Goal: Information Seeking & Learning: Learn about a topic

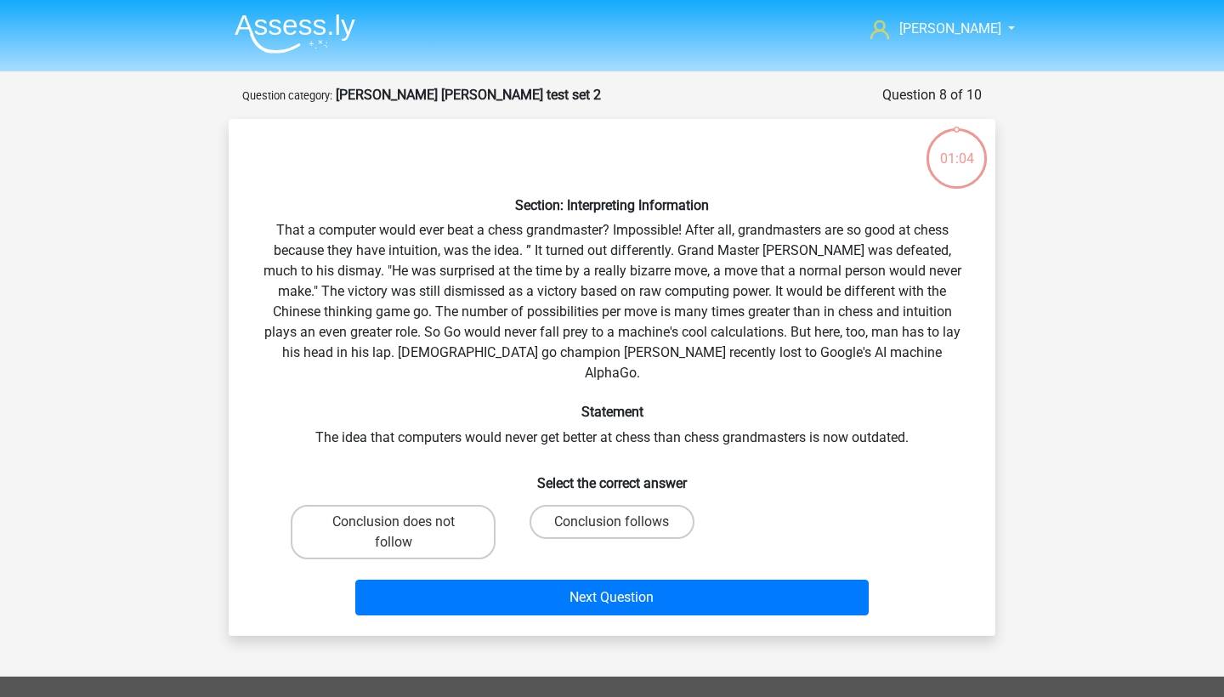
scroll to position [85, 0]
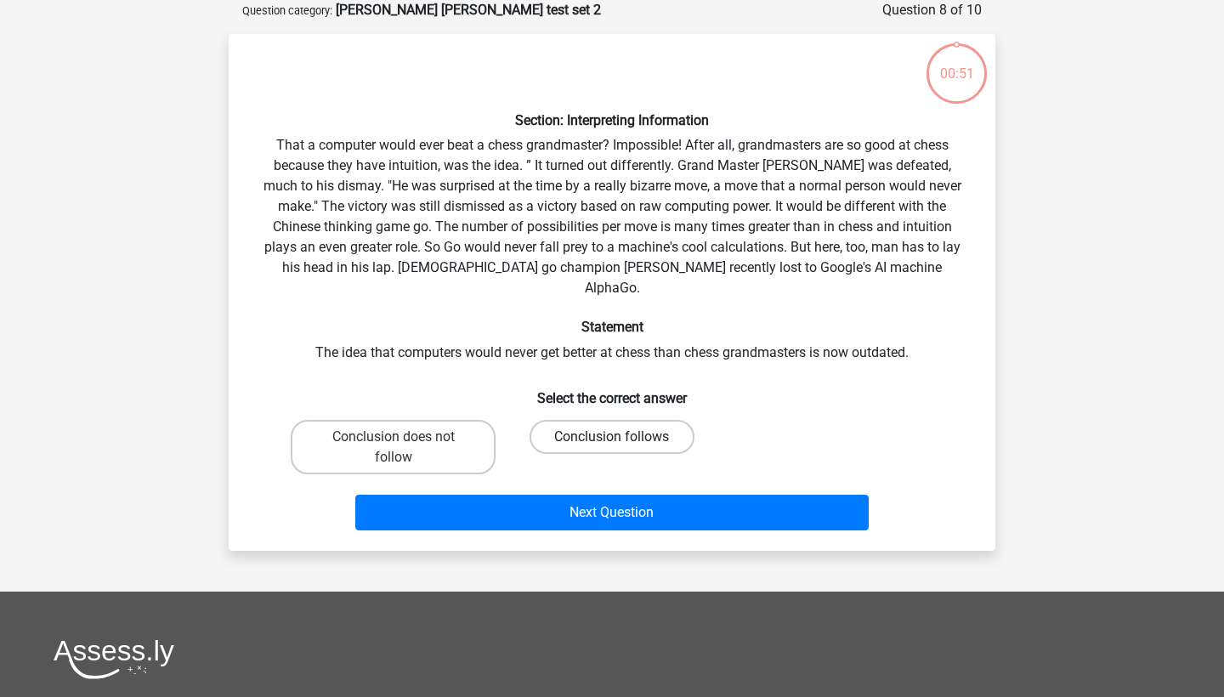
click at [646, 420] on label "Conclusion follows" at bounding box center [612, 437] width 164 height 34
click at [623, 437] on input "Conclusion follows" at bounding box center [617, 442] width 11 height 11
radio input "true"
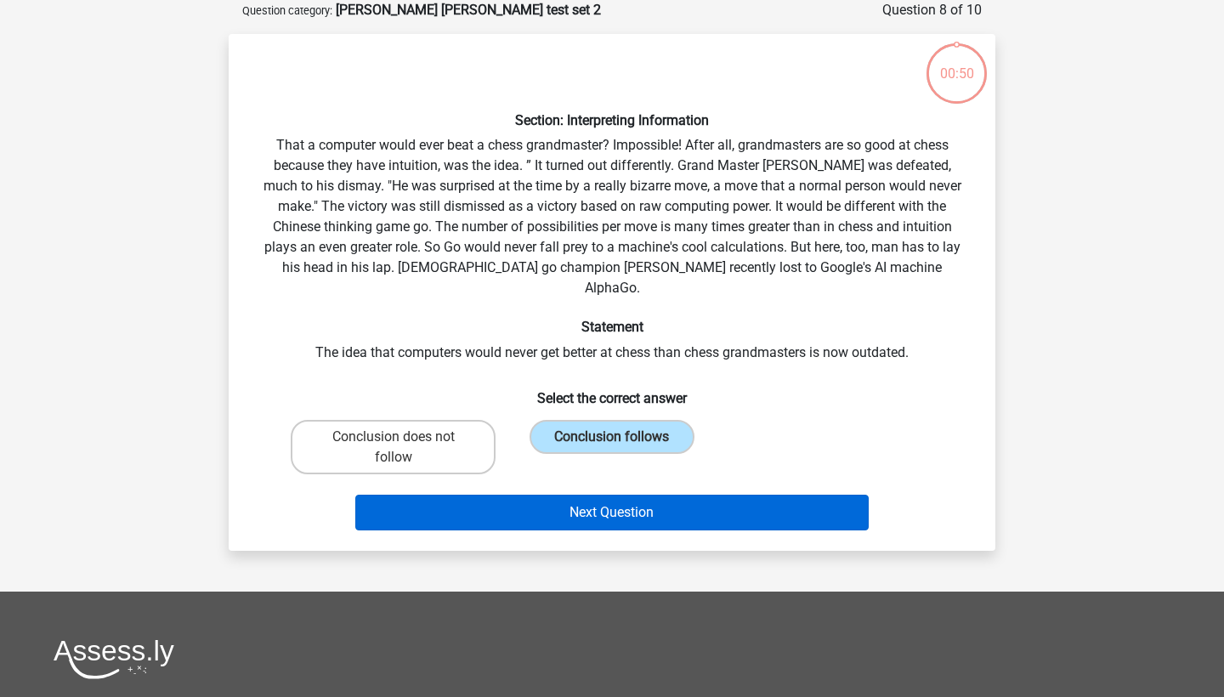
click at [643, 495] on button "Next Question" at bounding box center [612, 513] width 514 height 36
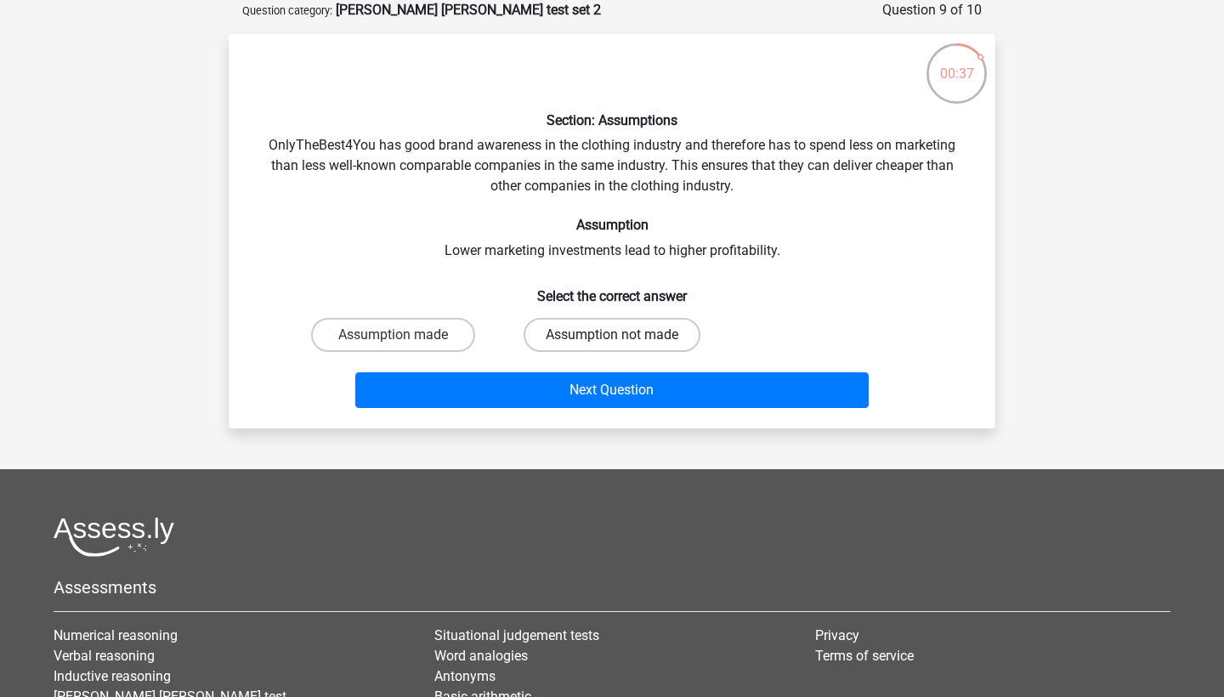
click at [639, 346] on label "Assumption not made" at bounding box center [612, 335] width 177 height 34
click at [623, 346] on input "Assumption not made" at bounding box center [617, 340] width 11 height 11
radio input "true"
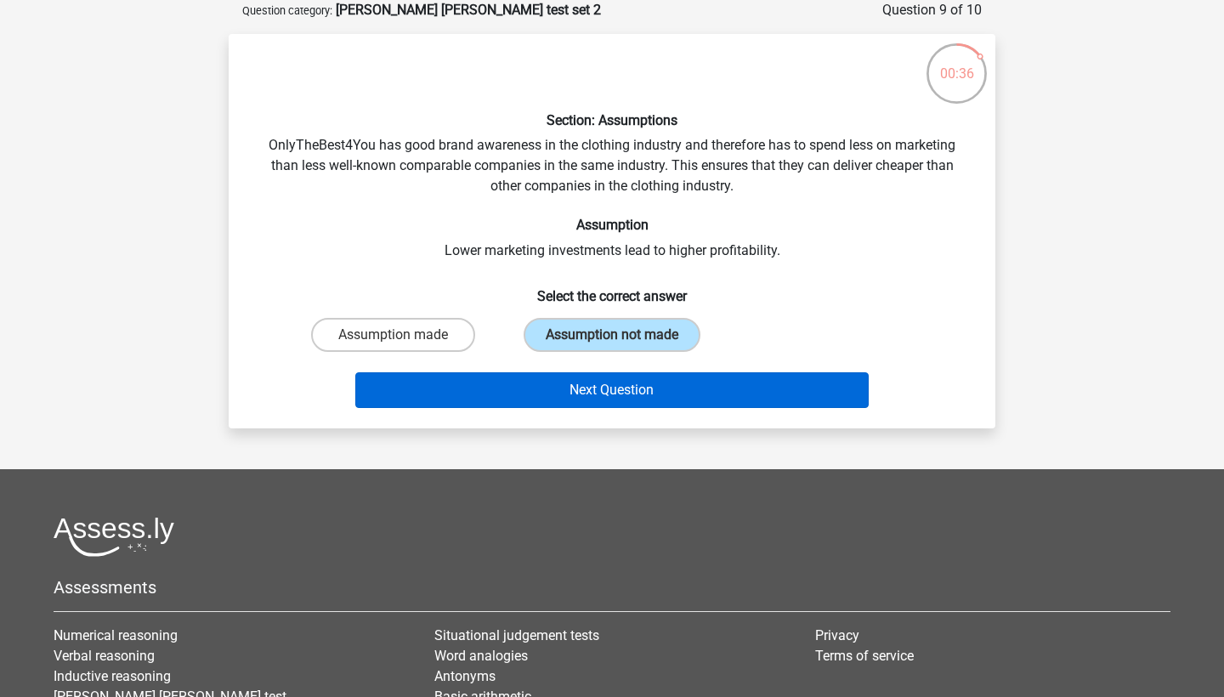
click at [631, 398] on button "Next Question" at bounding box center [612, 390] width 514 height 36
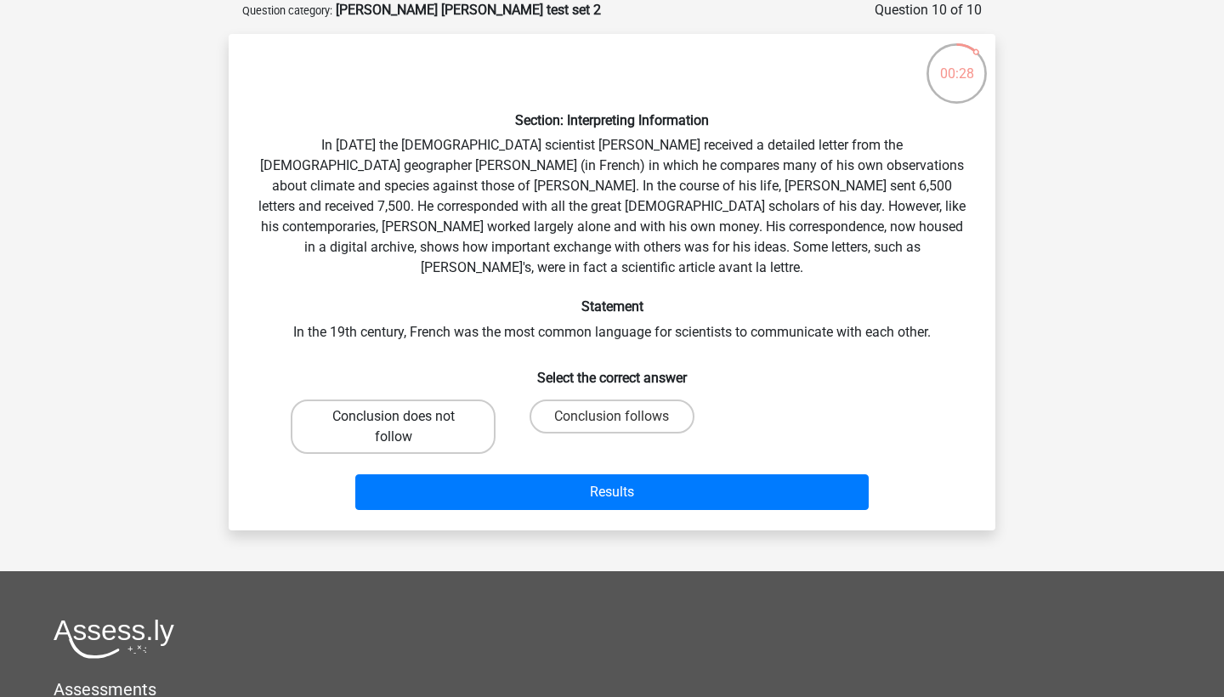
click at [452, 400] on label "Conclusion does not follow" at bounding box center [393, 427] width 205 height 54
click at [405, 417] on input "Conclusion does not follow" at bounding box center [399, 422] width 11 height 11
radio input "true"
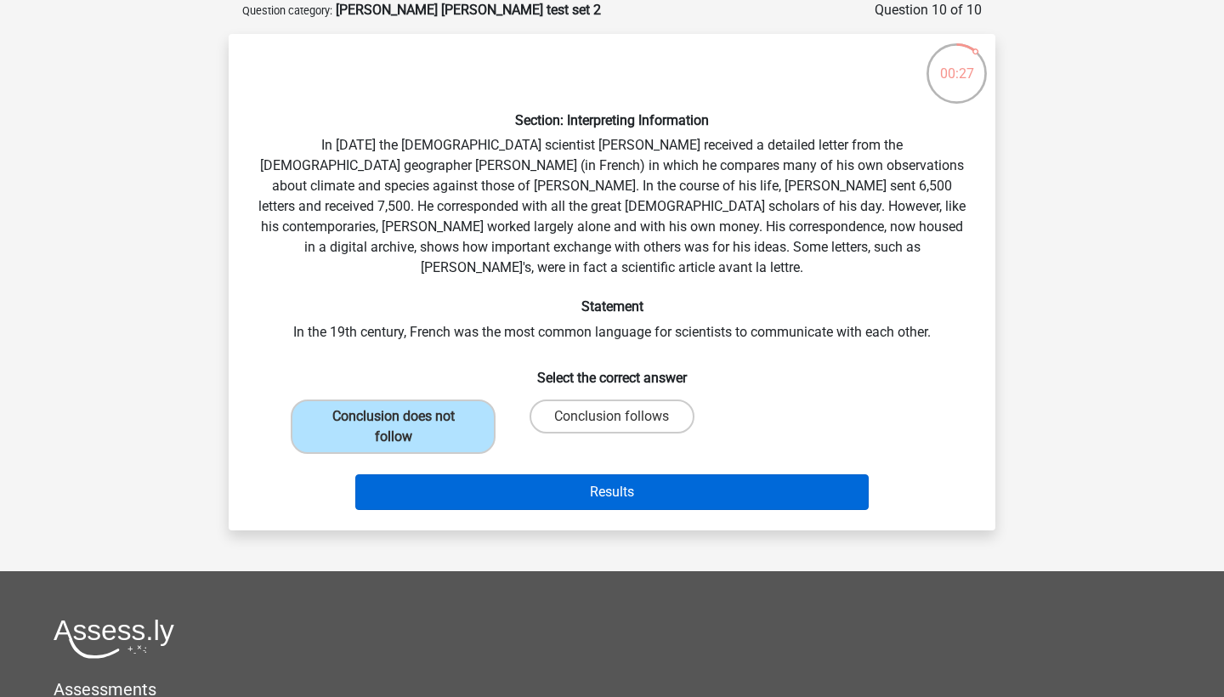
click at [556, 474] on button "Results" at bounding box center [612, 492] width 514 height 36
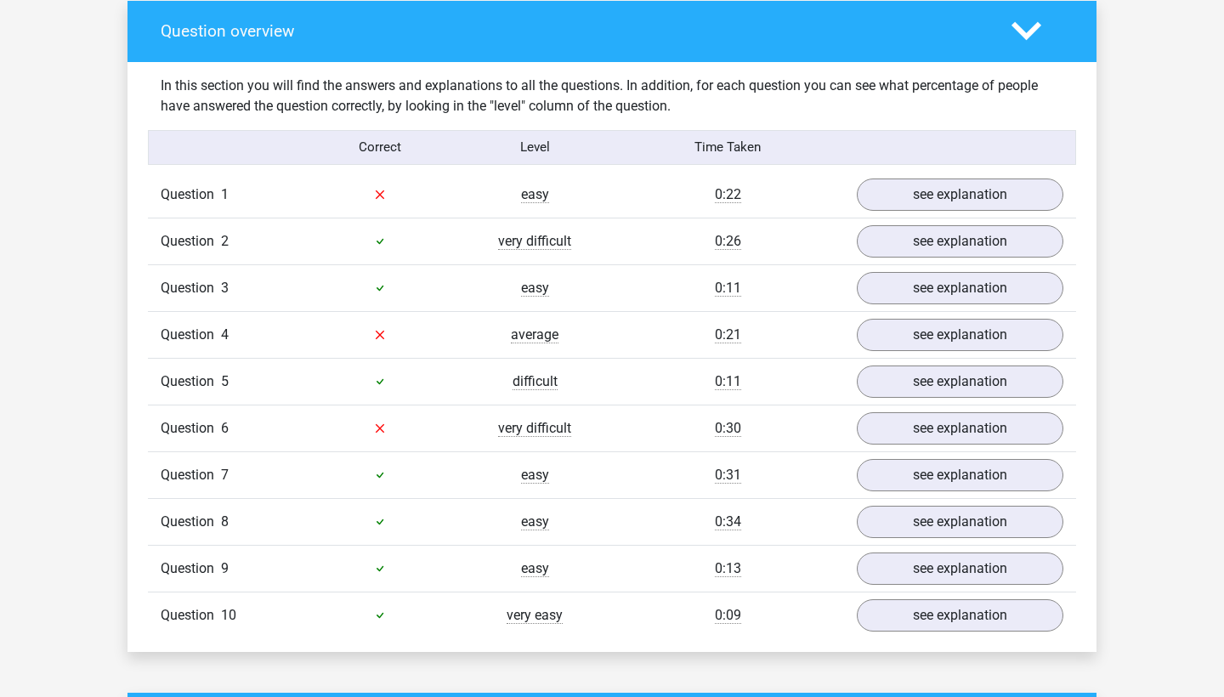
scroll to position [1071, 0]
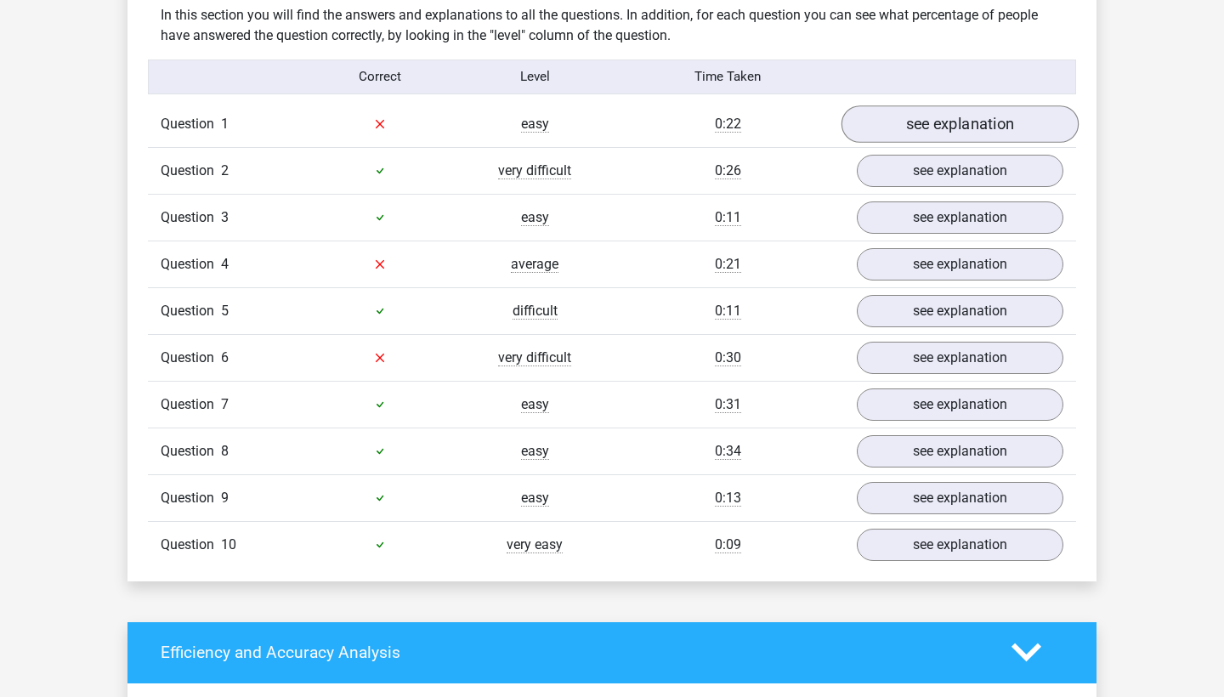
click at [888, 133] on link "see explanation" at bounding box center [960, 123] width 237 height 37
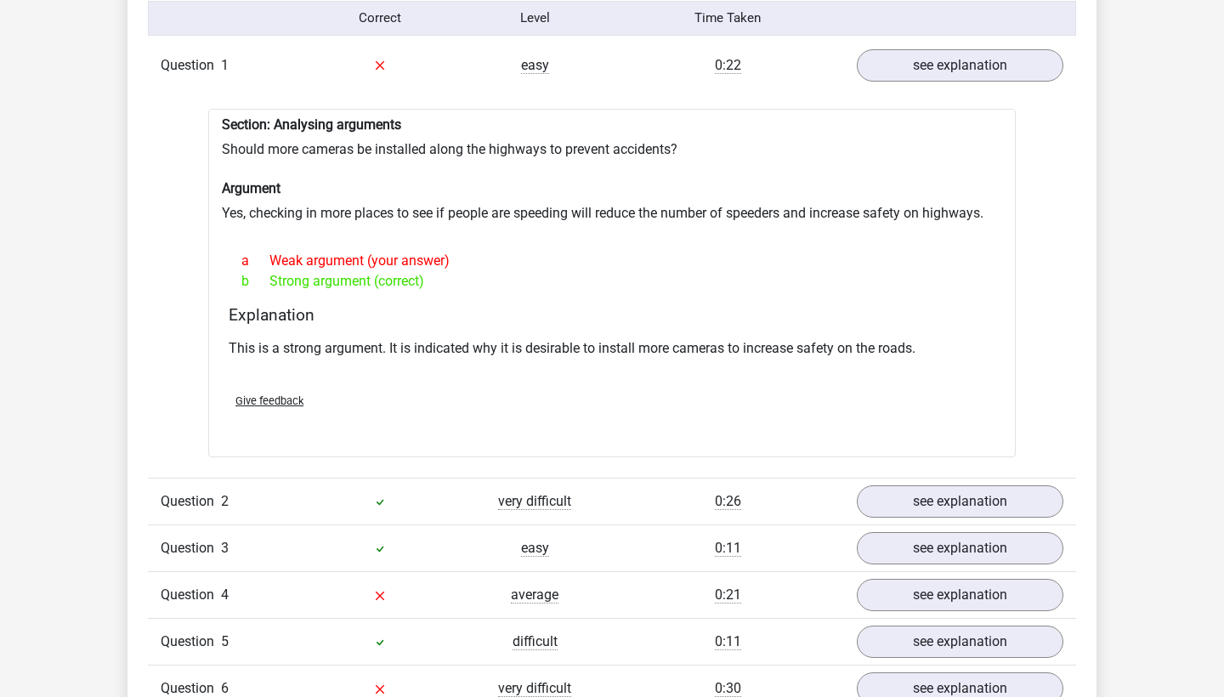
scroll to position [1198, 0]
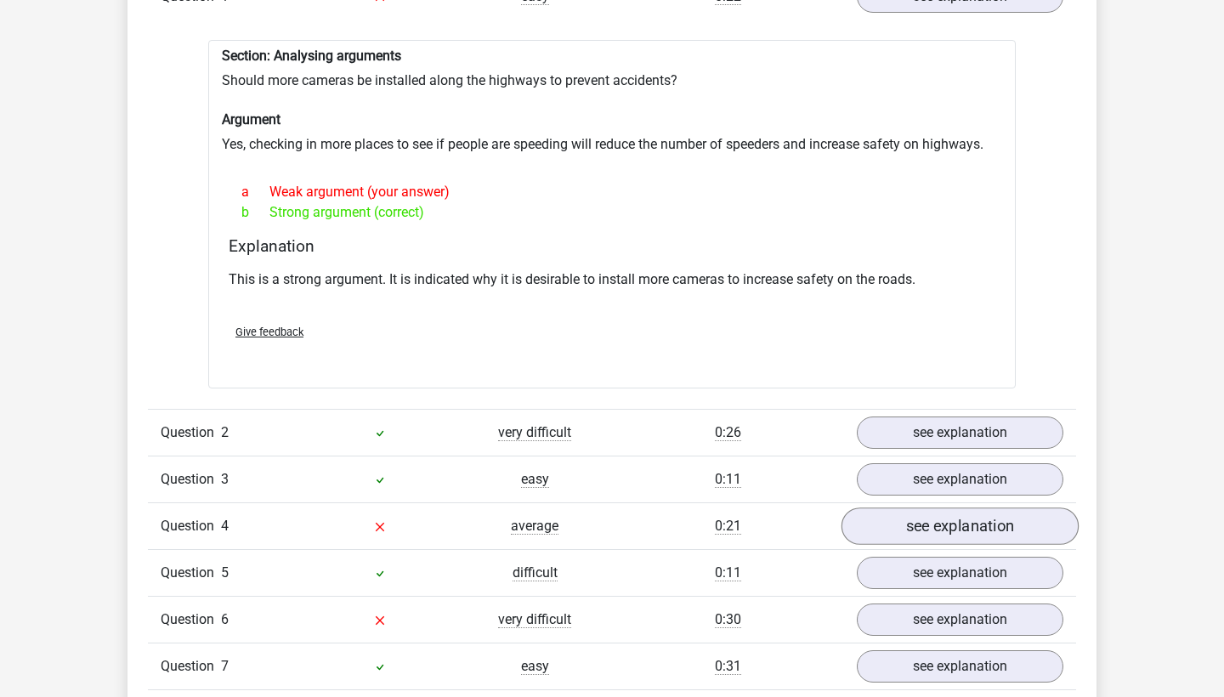
click at [914, 530] on link "see explanation" at bounding box center [960, 526] width 237 height 37
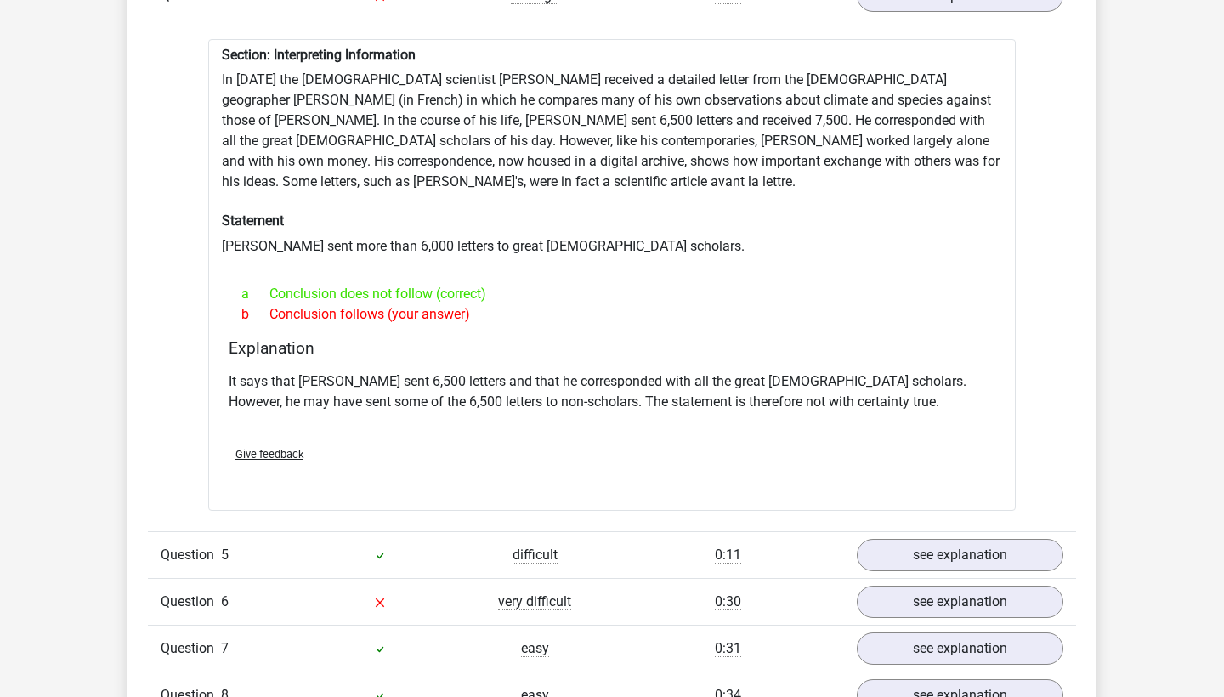
scroll to position [1884, 0]
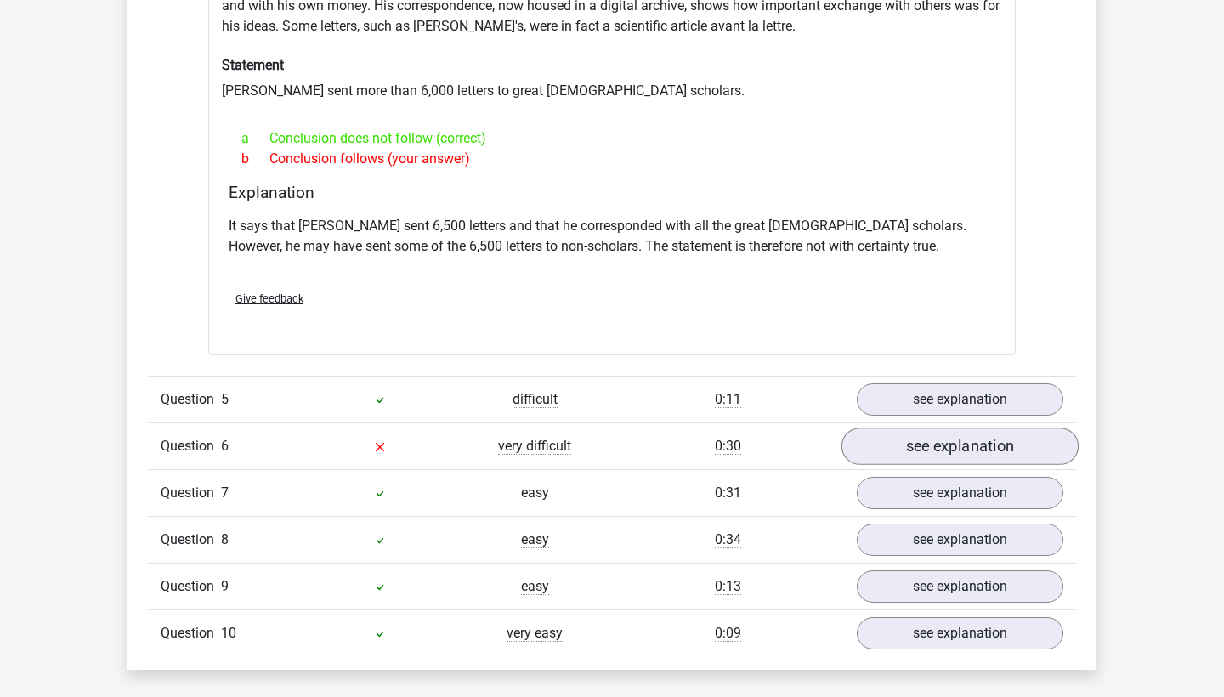
click at [950, 439] on link "see explanation" at bounding box center [960, 446] width 237 height 37
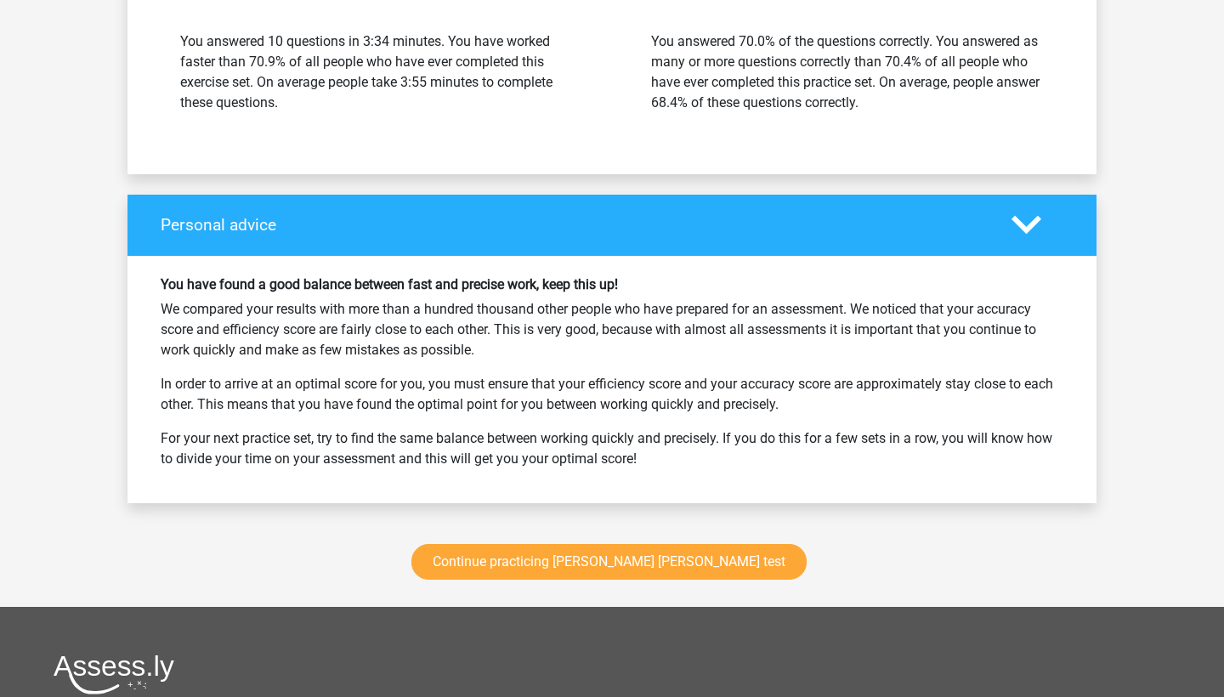
scroll to position [3746, 0]
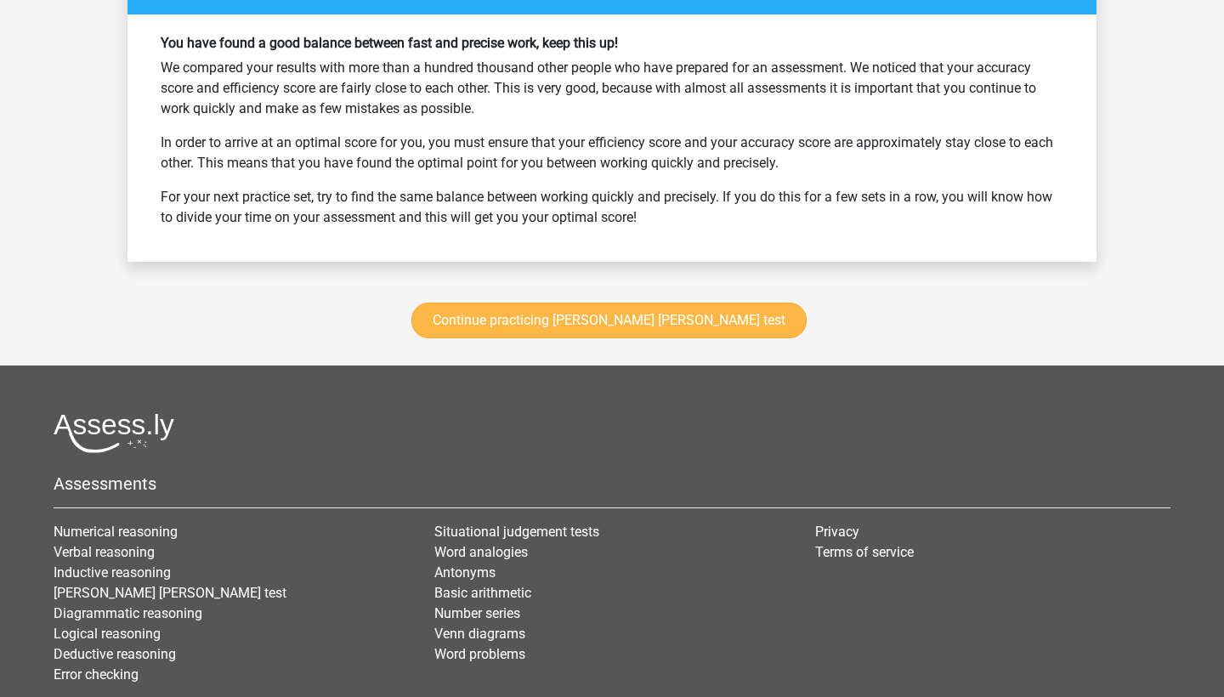
click at [672, 338] on link "Continue practicing watson glaser test" at bounding box center [609, 321] width 395 height 36
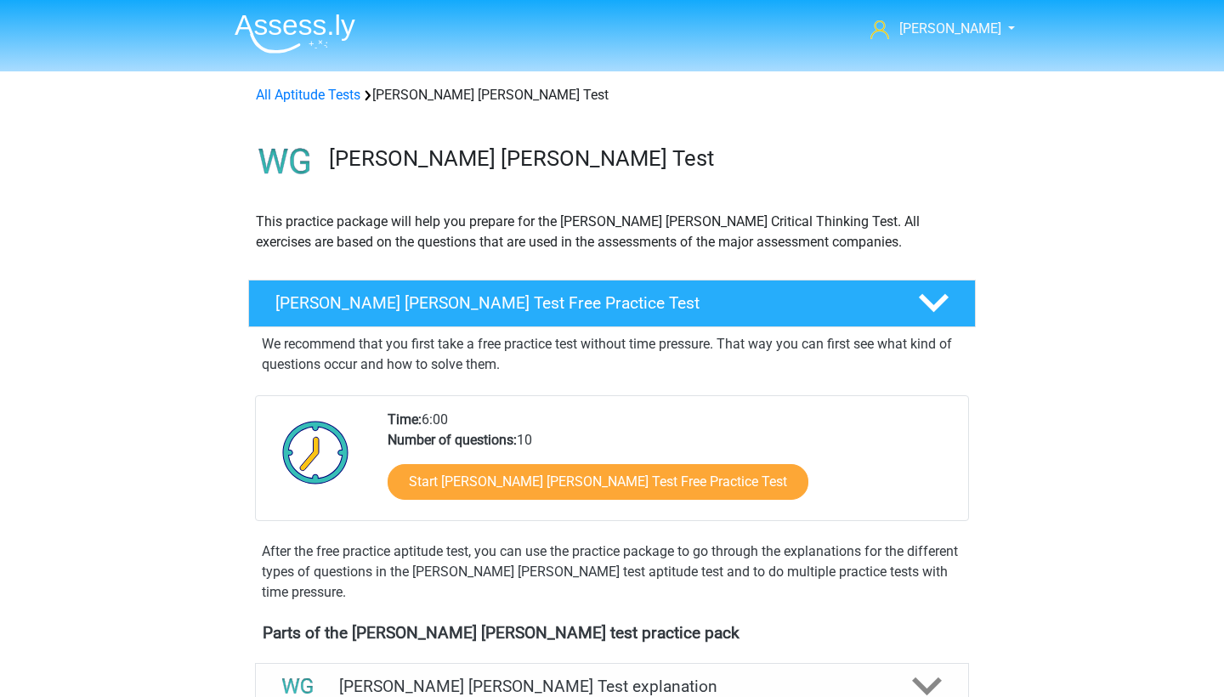
click at [293, 35] on img at bounding box center [295, 34] width 121 height 40
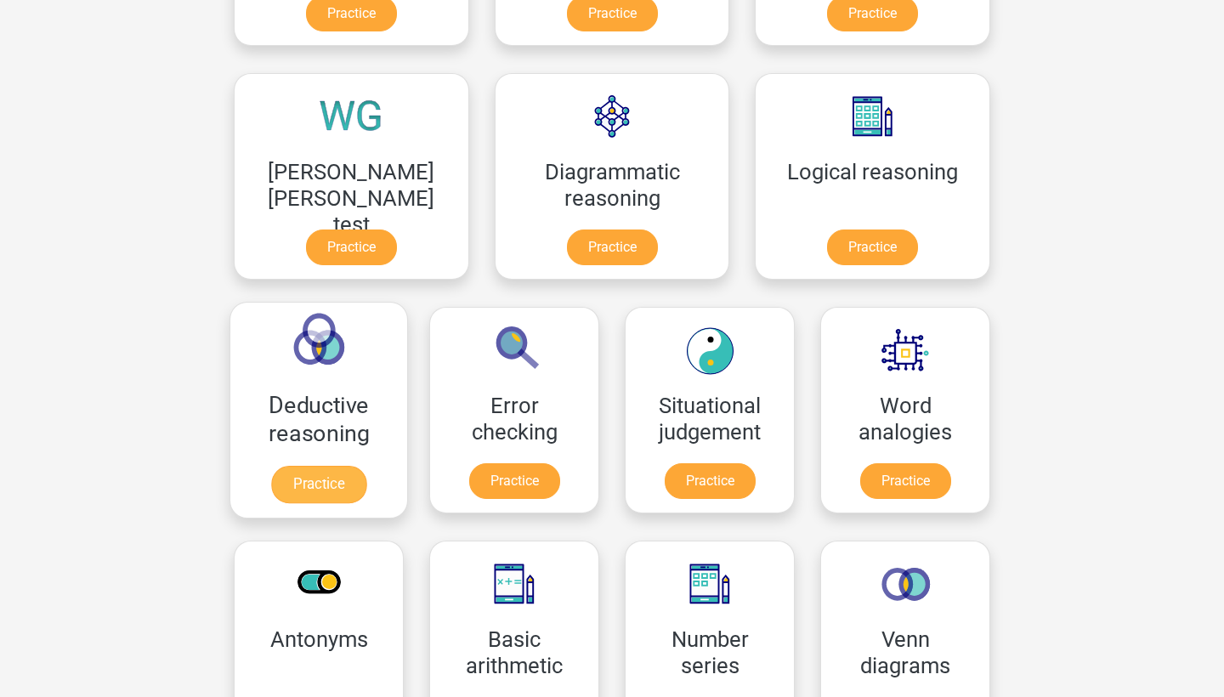
scroll to position [241, 0]
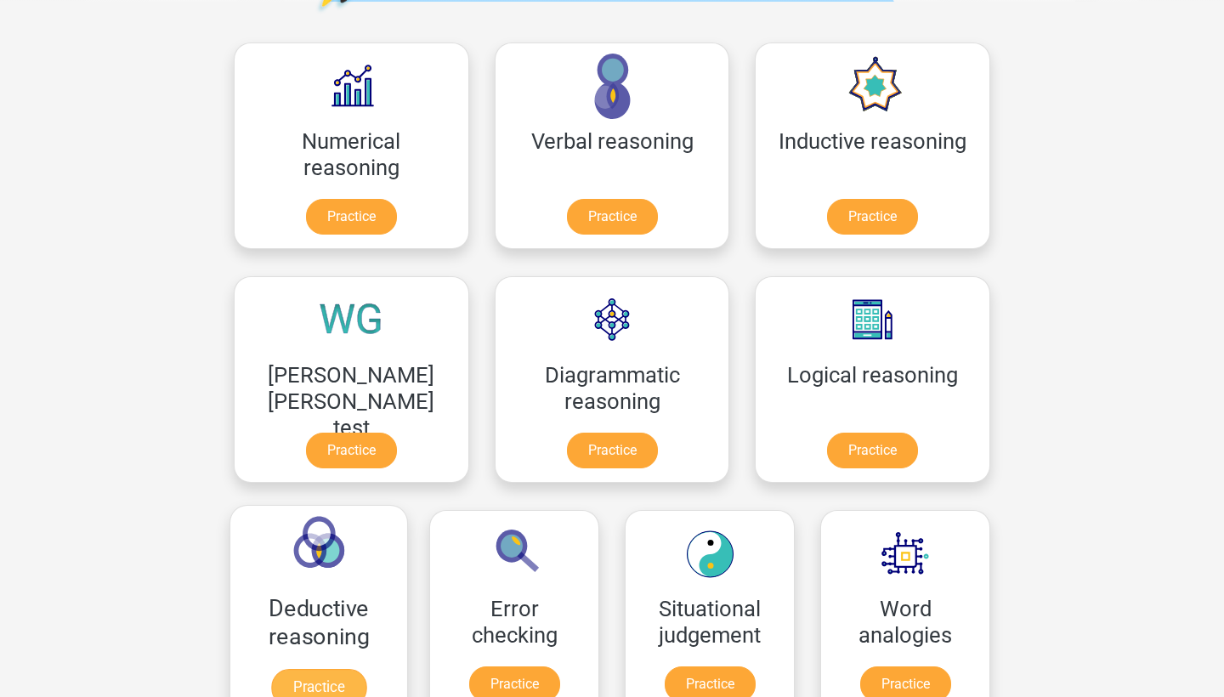
click at [366, 669] on link "Practice" at bounding box center [318, 687] width 95 height 37
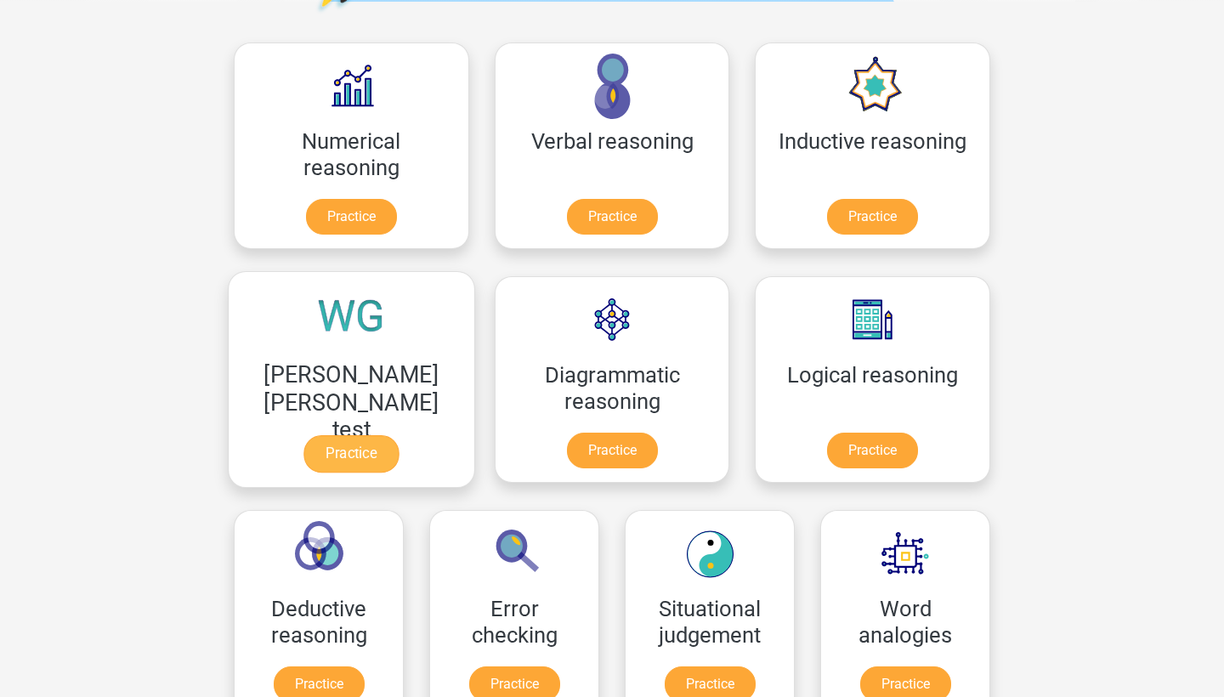
click at [399, 435] on link "Practice" at bounding box center [351, 453] width 95 height 37
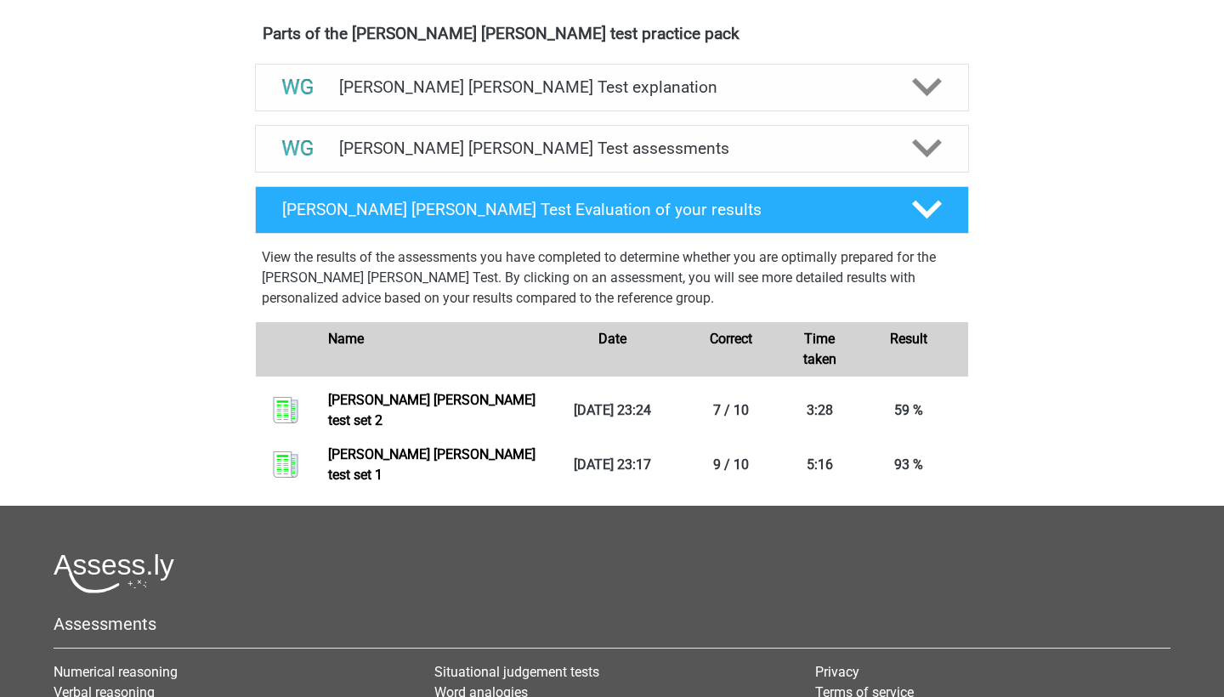
scroll to position [311, 0]
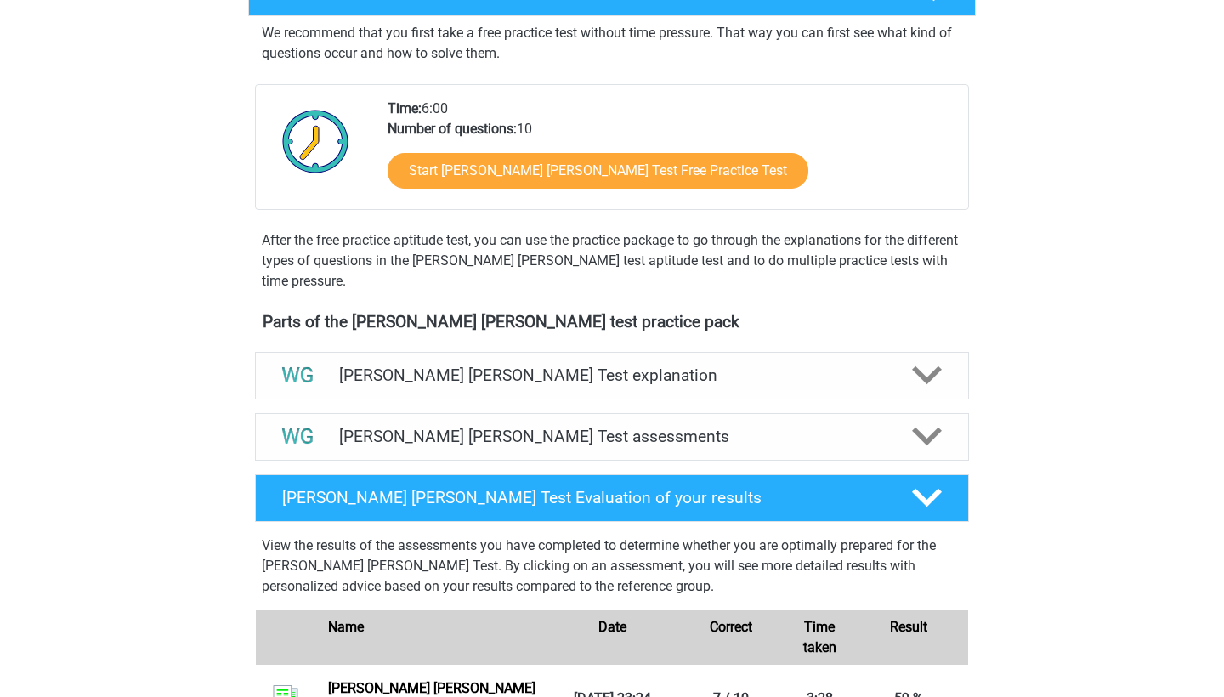
click at [691, 370] on h4 "Watson Glaser Test explanation" at bounding box center [612, 376] width 546 height 20
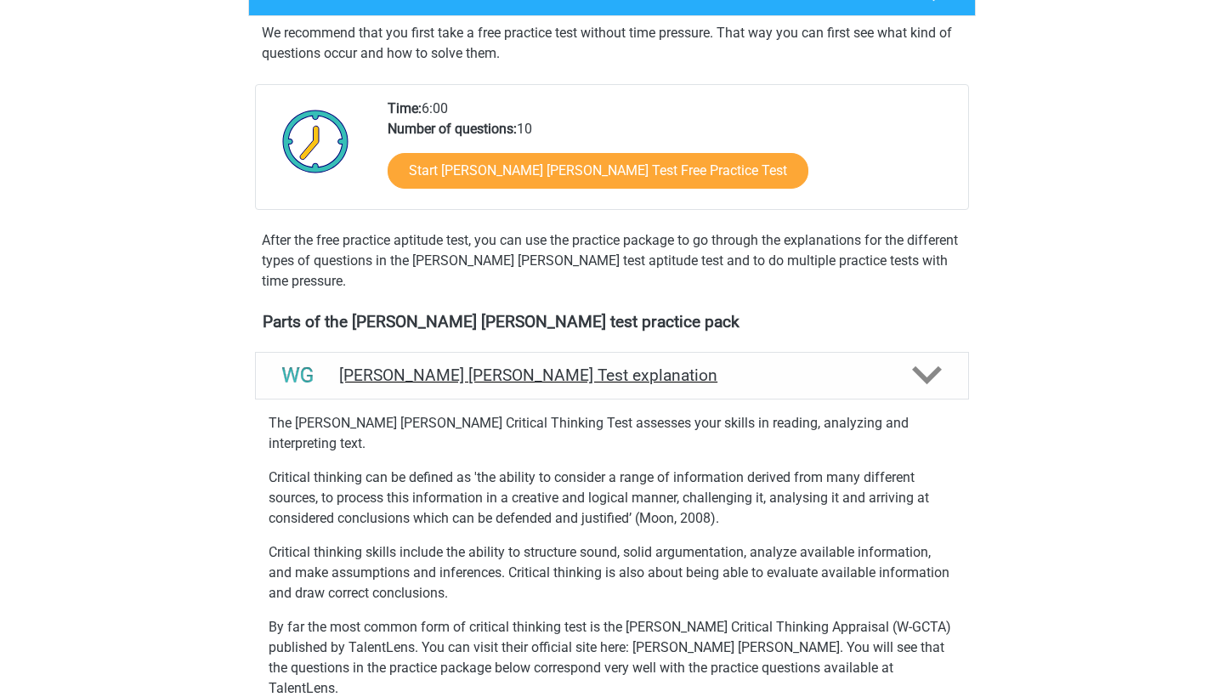
click at [688, 371] on h4 "Watson Glaser Test explanation" at bounding box center [612, 376] width 546 height 20
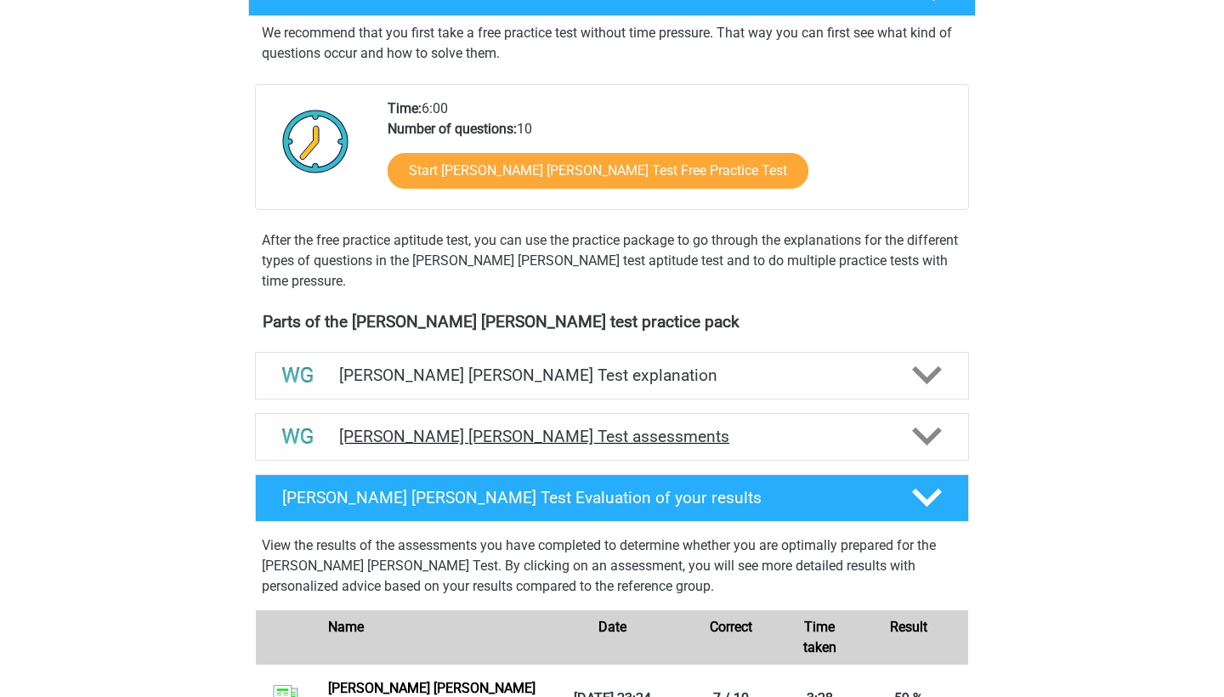
click at [654, 439] on h4 "Watson Glaser Test assessments" at bounding box center [612, 437] width 546 height 20
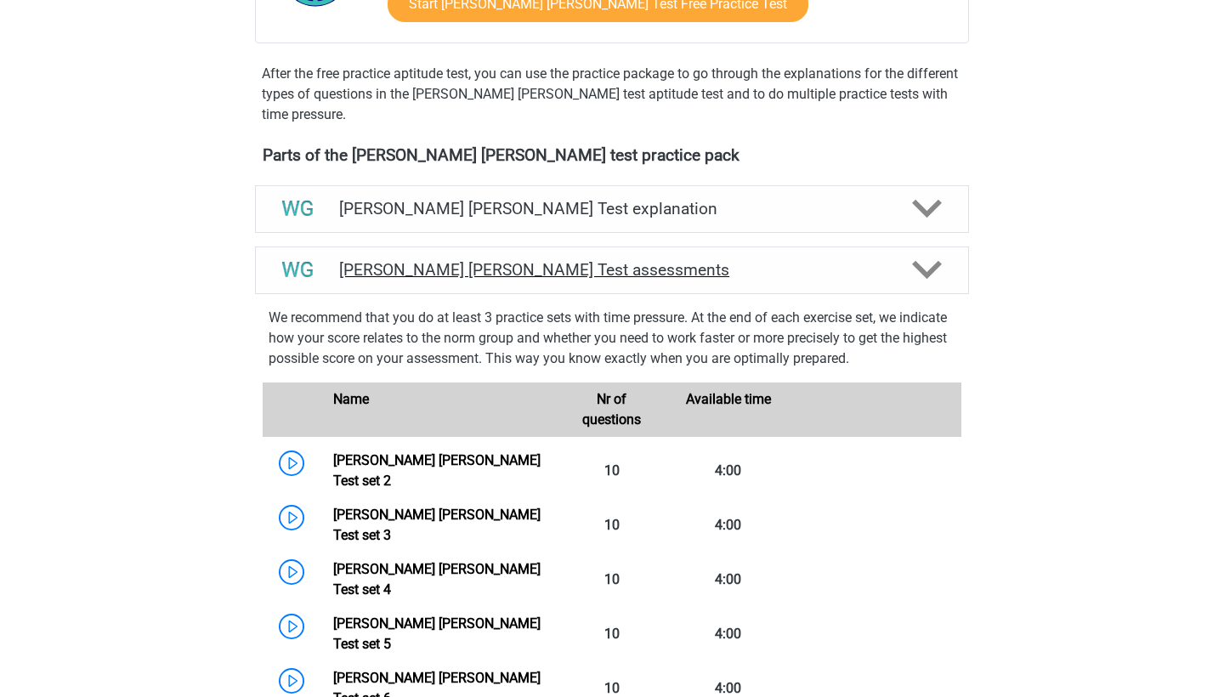
scroll to position [925, 0]
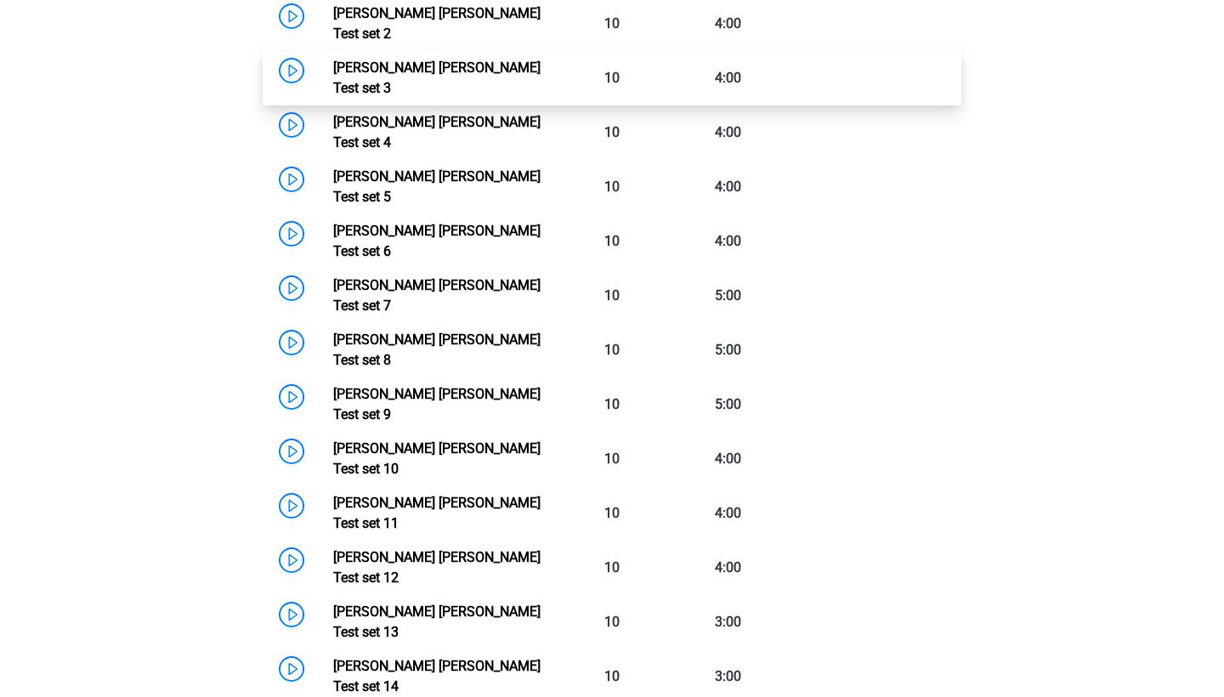
click at [333, 60] on link "Watson Glaser Test set 3" at bounding box center [436, 78] width 207 height 37
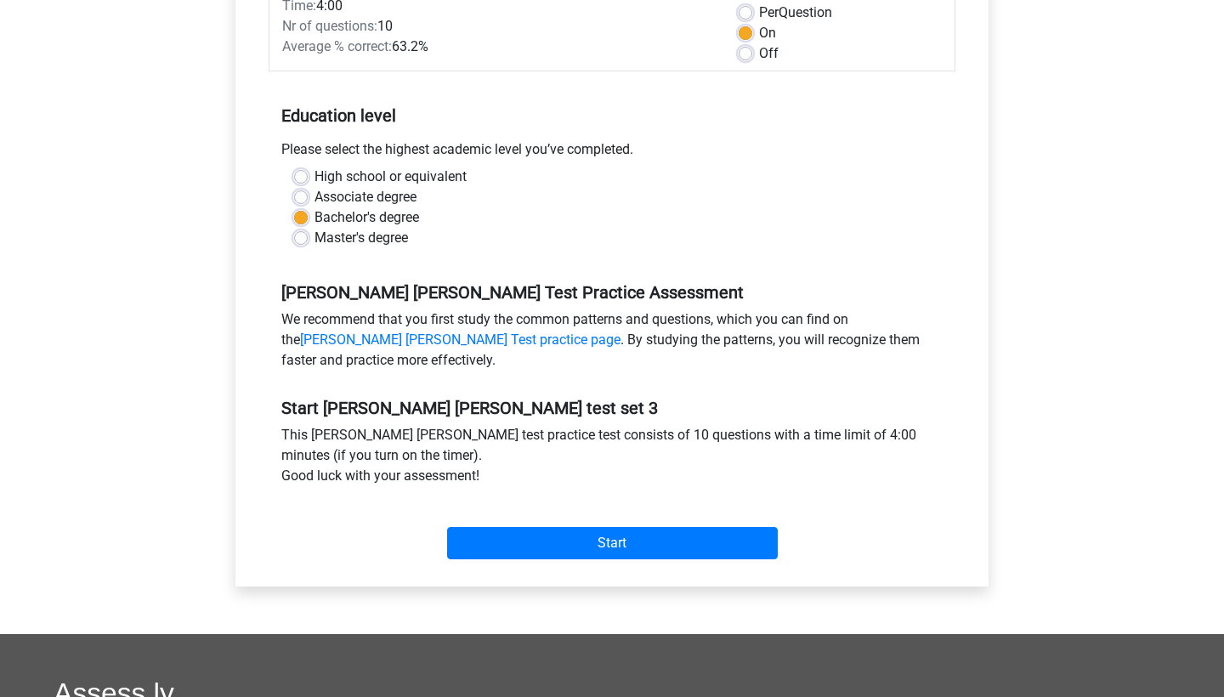
scroll to position [422, 0]
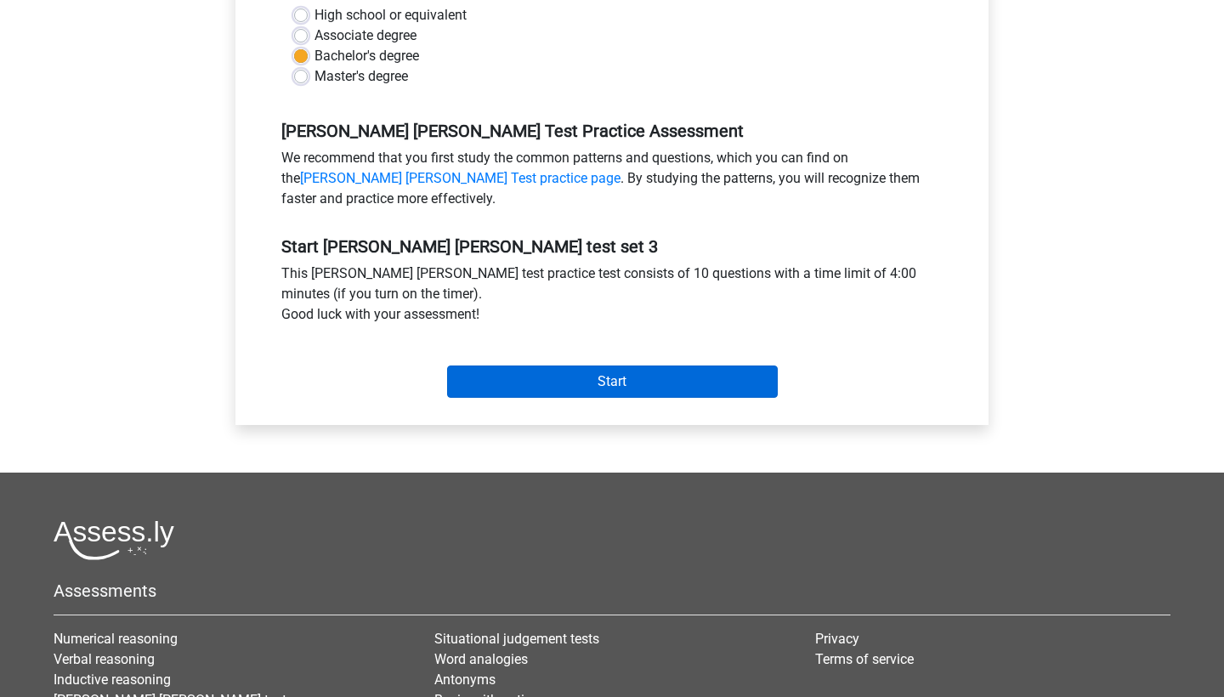
click at [572, 381] on input "Start" at bounding box center [612, 382] width 331 height 32
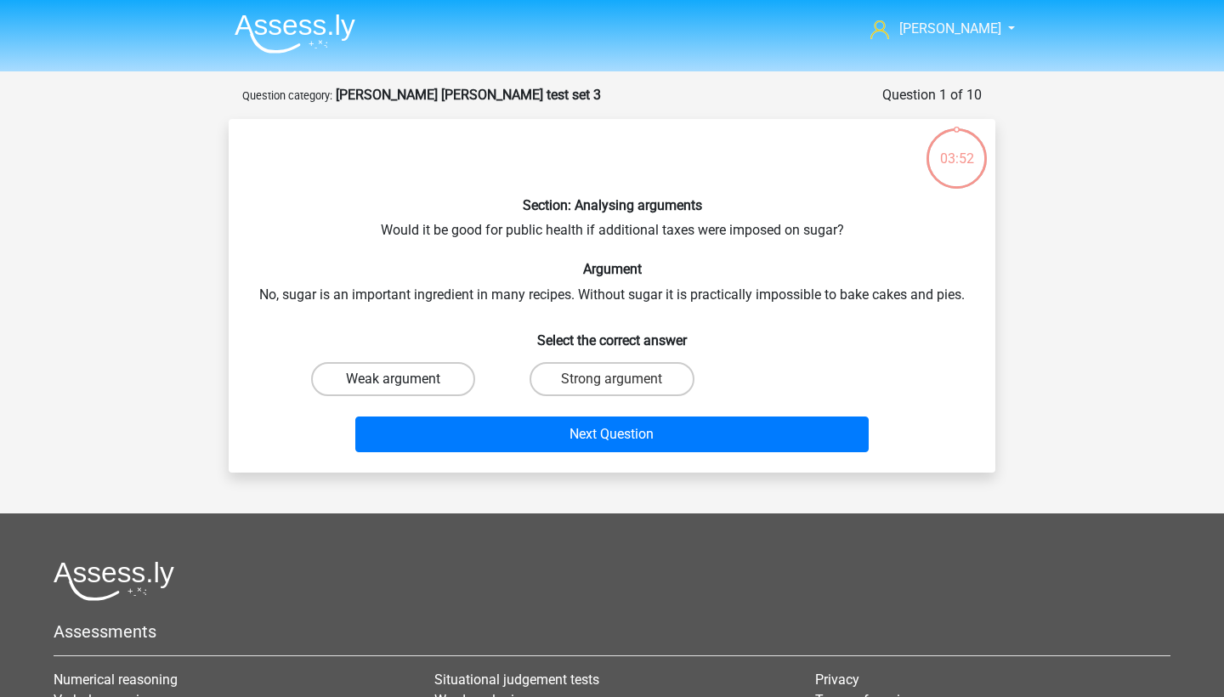
click at [391, 395] on label "Weak argument" at bounding box center [393, 379] width 164 height 34
click at [394, 390] on input "Weak argument" at bounding box center [399, 384] width 11 height 11
radio input "true"
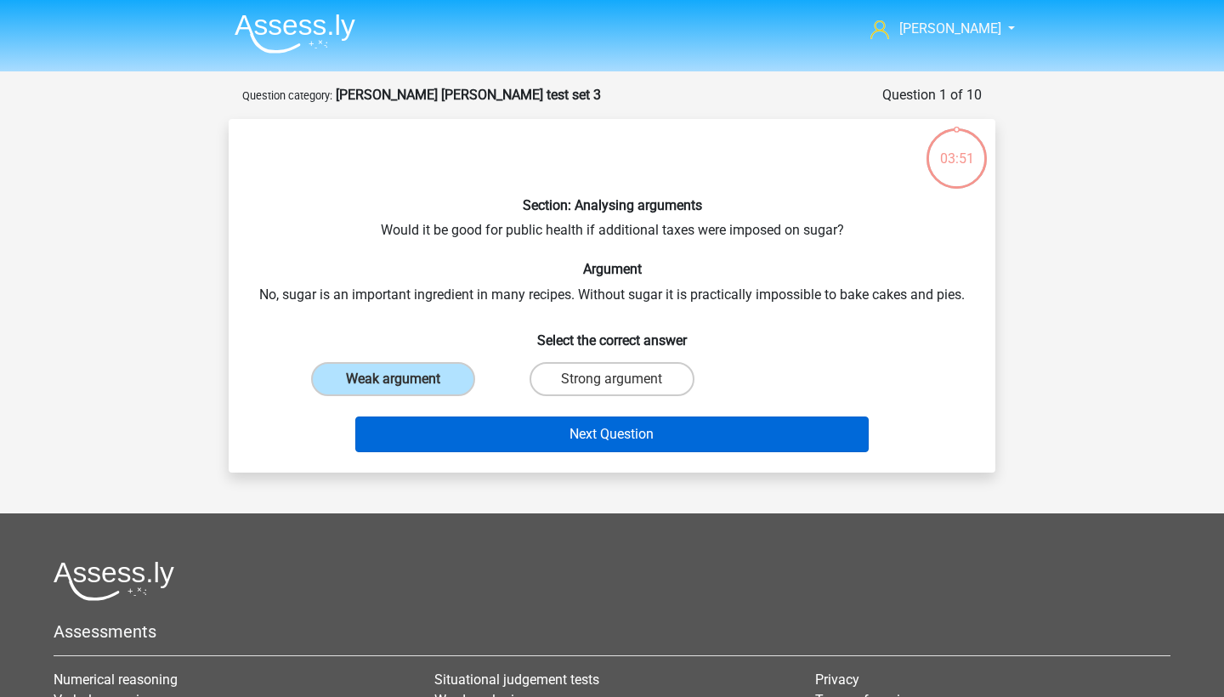
click at [421, 437] on button "Next Question" at bounding box center [612, 435] width 514 height 36
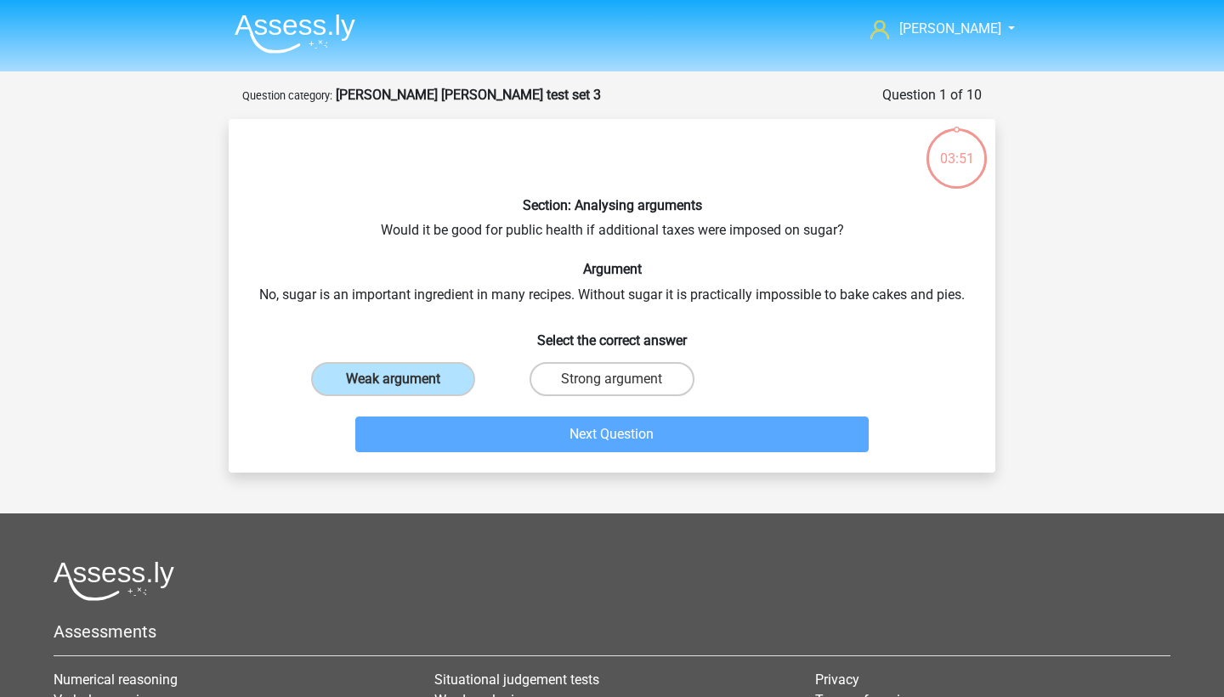
scroll to position [85, 0]
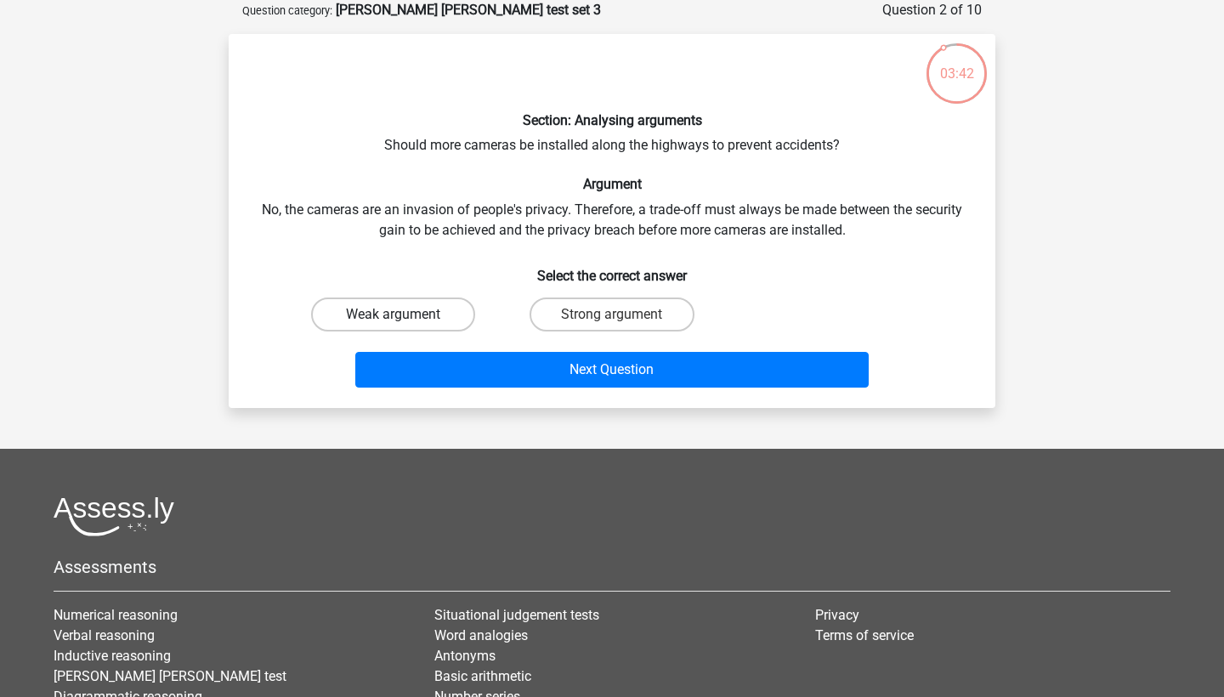
click at [408, 312] on label "Weak argument" at bounding box center [393, 315] width 164 height 34
click at [405, 315] on input "Weak argument" at bounding box center [399, 320] width 11 height 11
radio input "true"
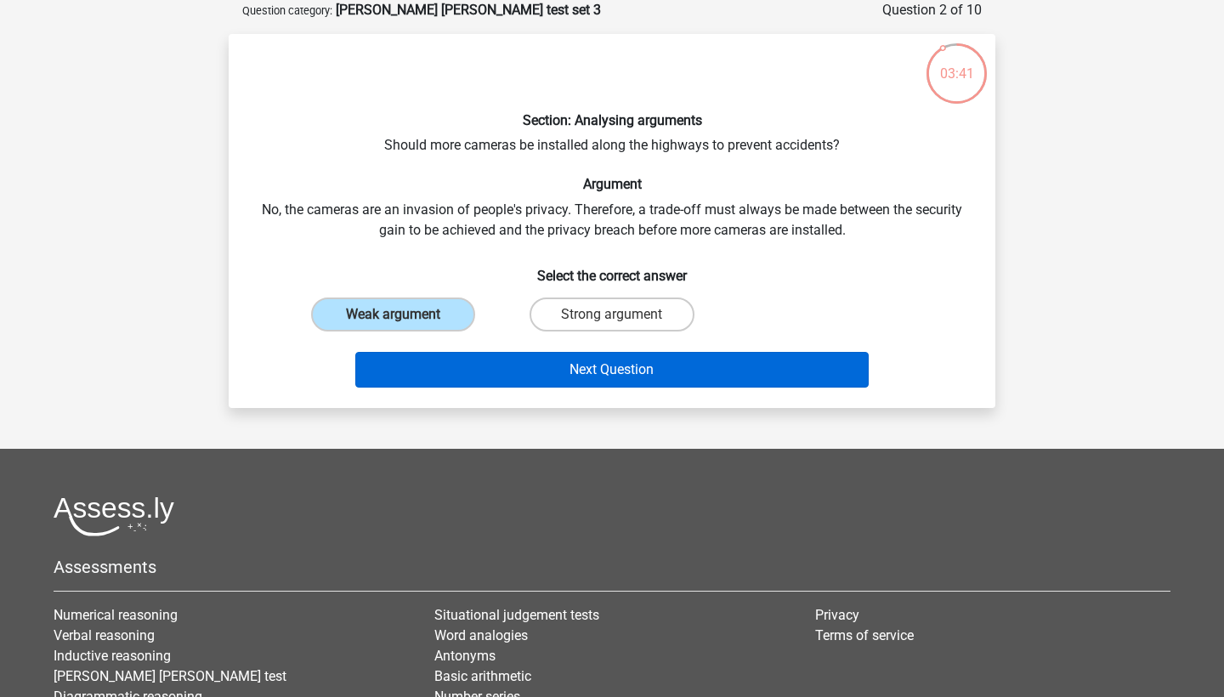
click at [497, 378] on button "Next Question" at bounding box center [612, 370] width 514 height 36
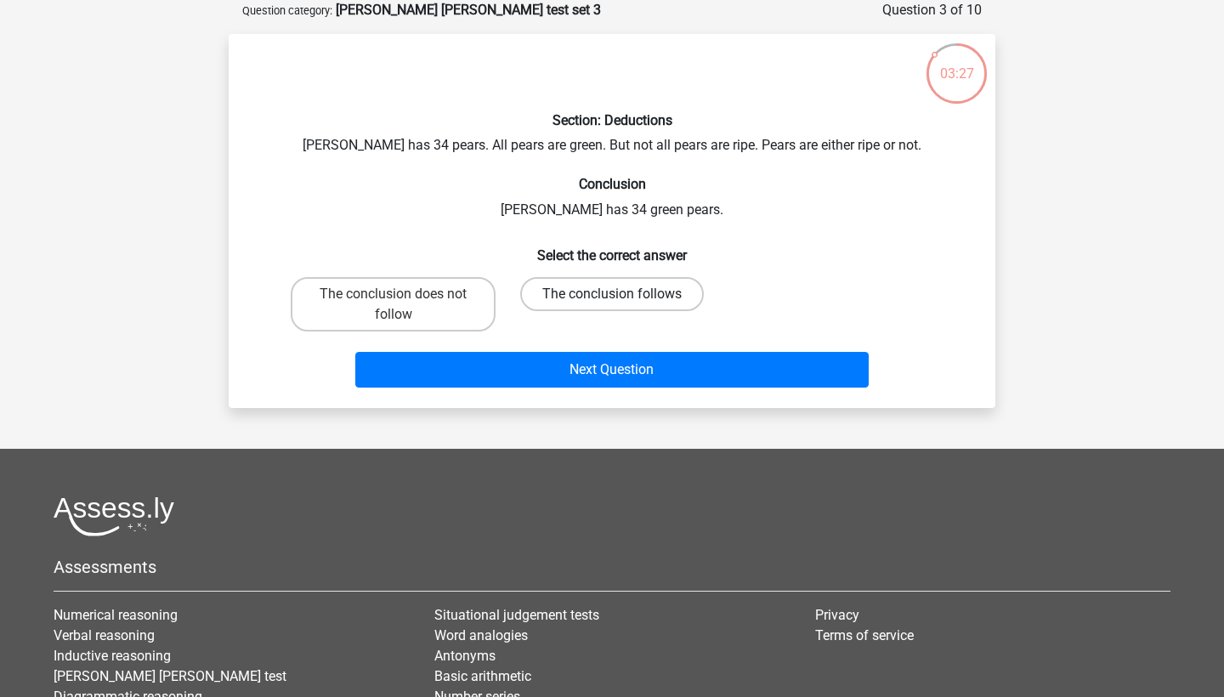
click at [605, 289] on label "The conclusion follows" at bounding box center [612, 294] width 184 height 34
click at [612, 294] on input "The conclusion follows" at bounding box center [617, 299] width 11 height 11
radio input "true"
click at [610, 346] on div "Next Question" at bounding box center [612, 366] width 713 height 56
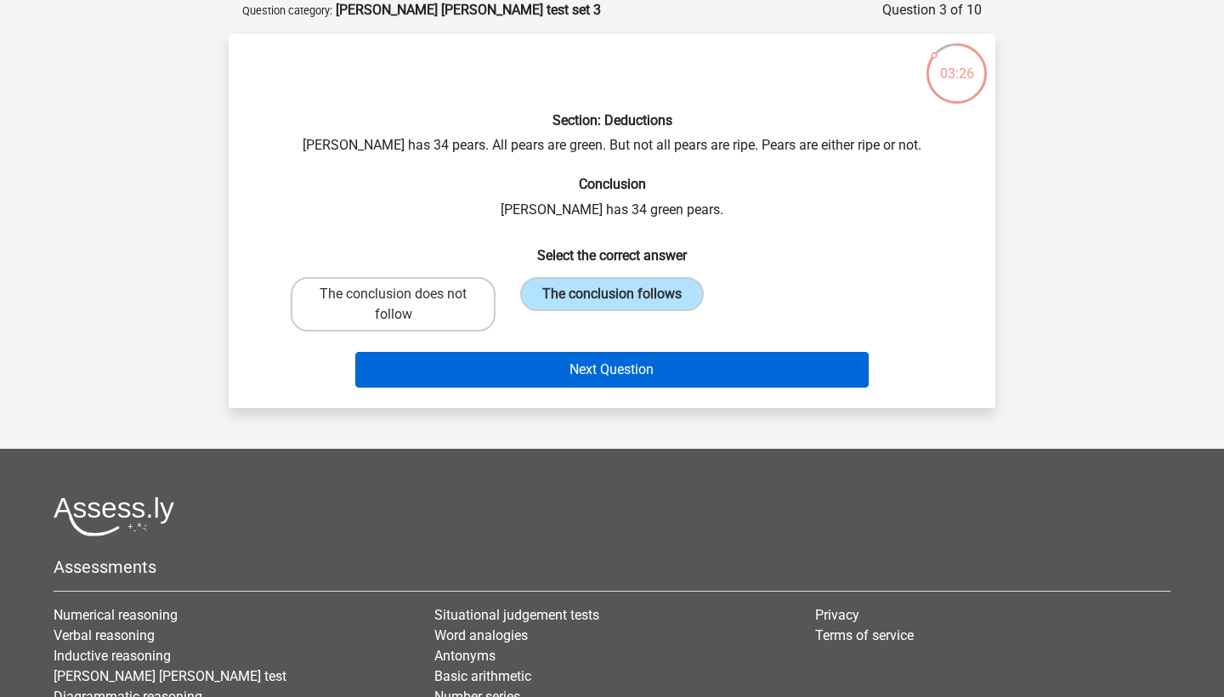
click at [626, 371] on button "Next Question" at bounding box center [612, 370] width 514 height 36
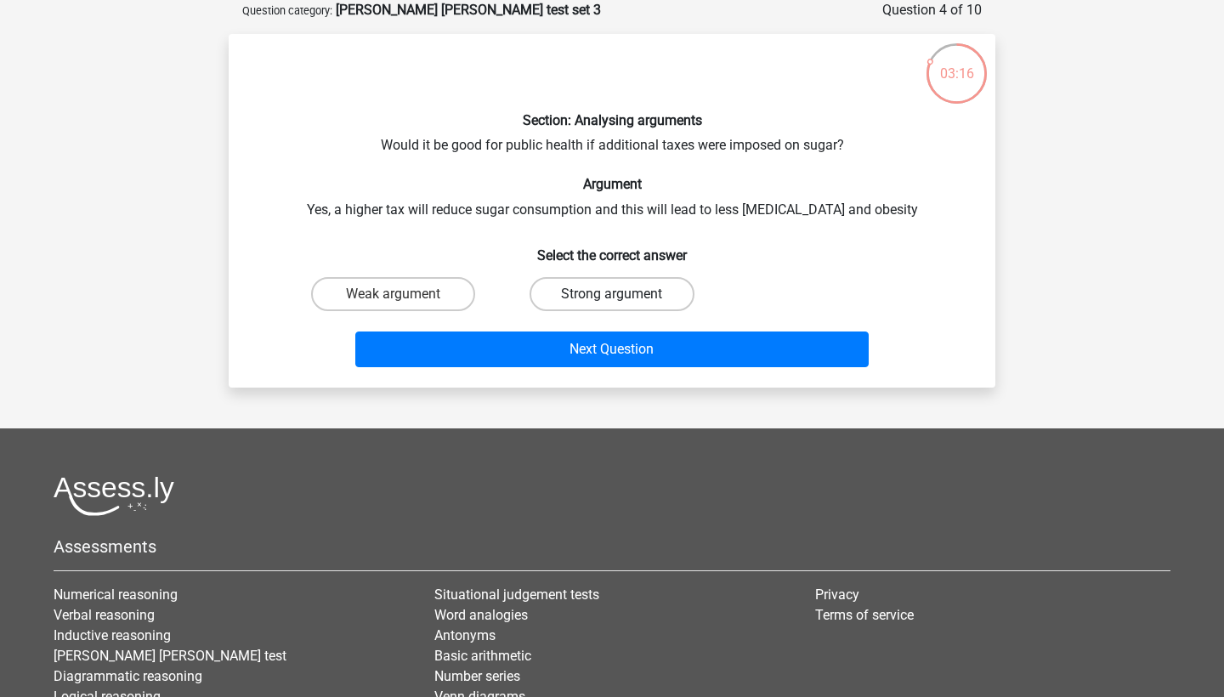
click at [570, 298] on label "Strong argument" at bounding box center [612, 294] width 164 height 34
click at [612, 298] on input "Strong argument" at bounding box center [617, 299] width 11 height 11
radio input "true"
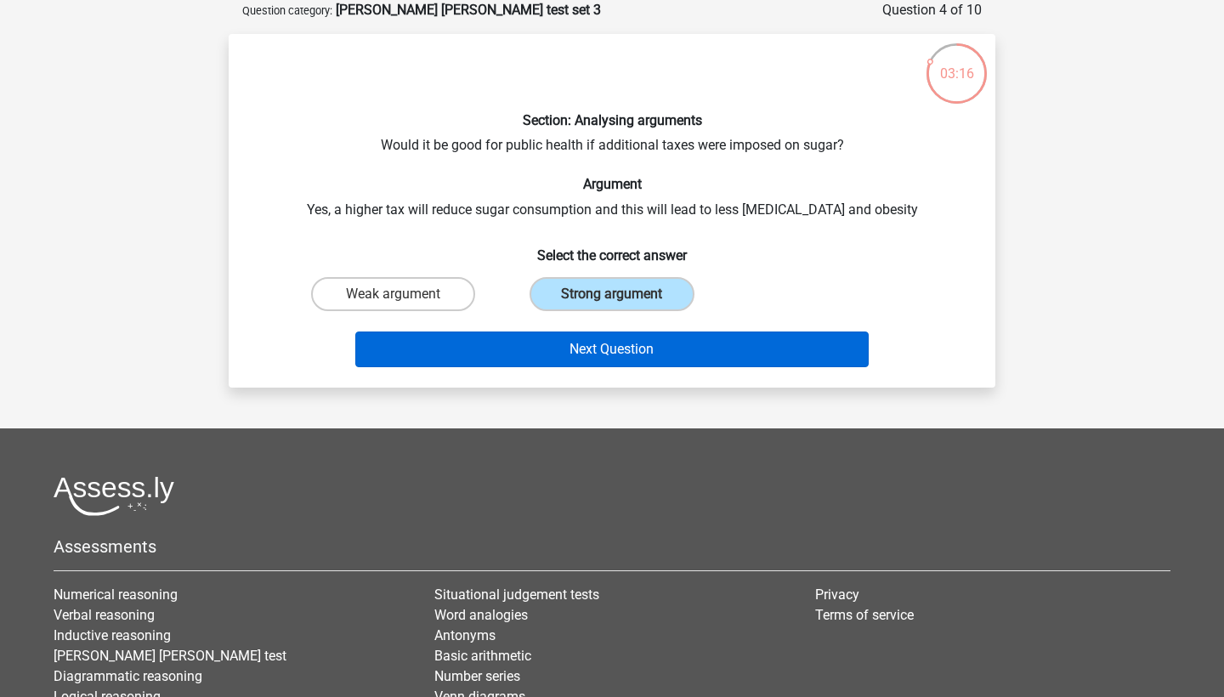
click at [587, 349] on button "Next Question" at bounding box center [612, 350] width 514 height 36
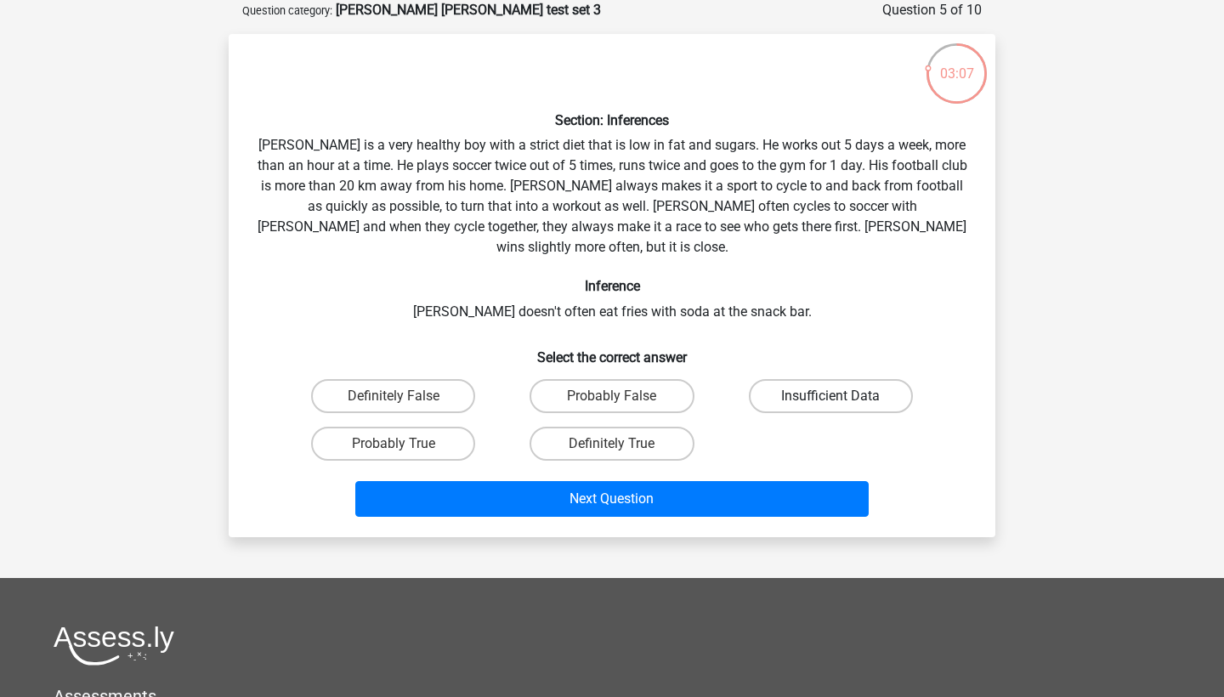
click at [790, 379] on label "Insufficient Data" at bounding box center [831, 396] width 164 height 34
click at [831, 396] on input "Insufficient Data" at bounding box center [836, 401] width 11 height 11
radio input "true"
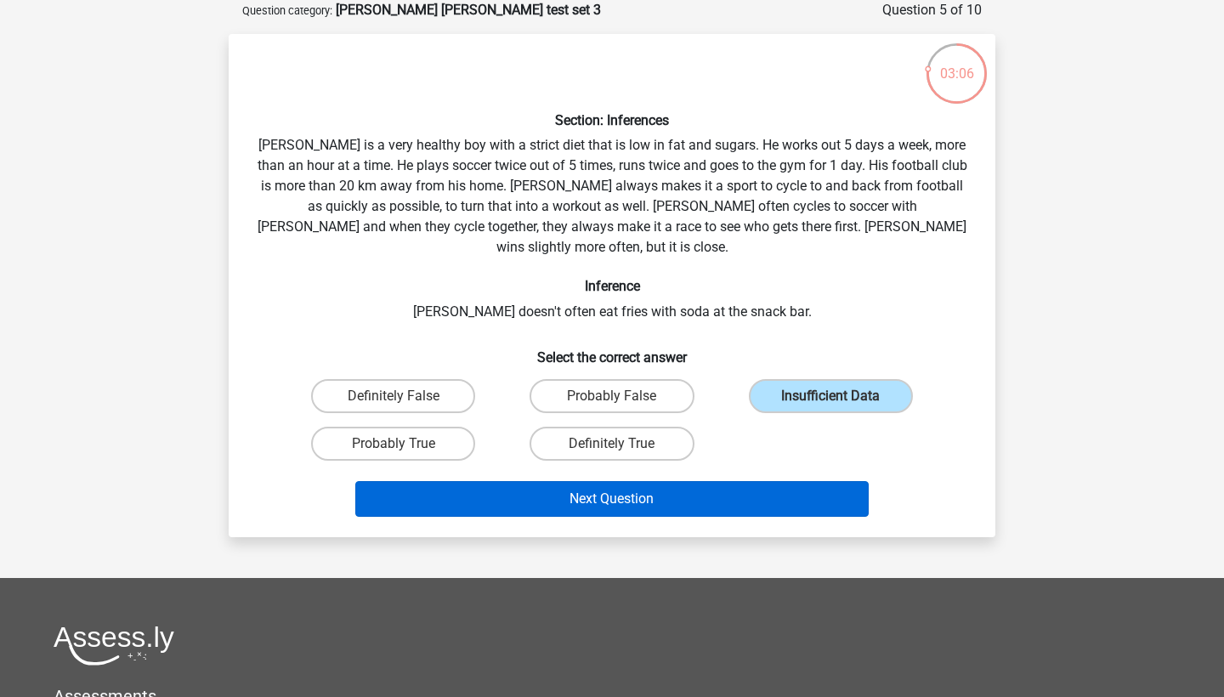
click at [684, 486] on button "Next Question" at bounding box center [612, 499] width 514 height 36
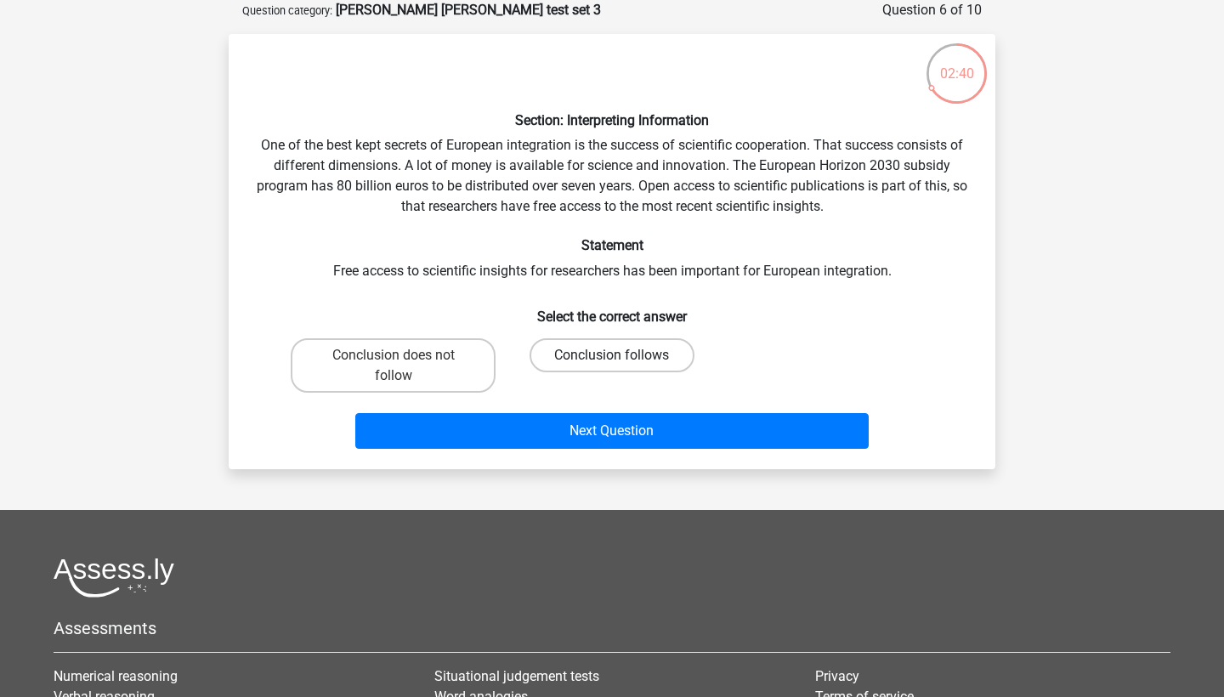
click at [662, 351] on label "Conclusion follows" at bounding box center [612, 355] width 164 height 34
click at [623, 355] on input "Conclusion follows" at bounding box center [617, 360] width 11 height 11
radio input "true"
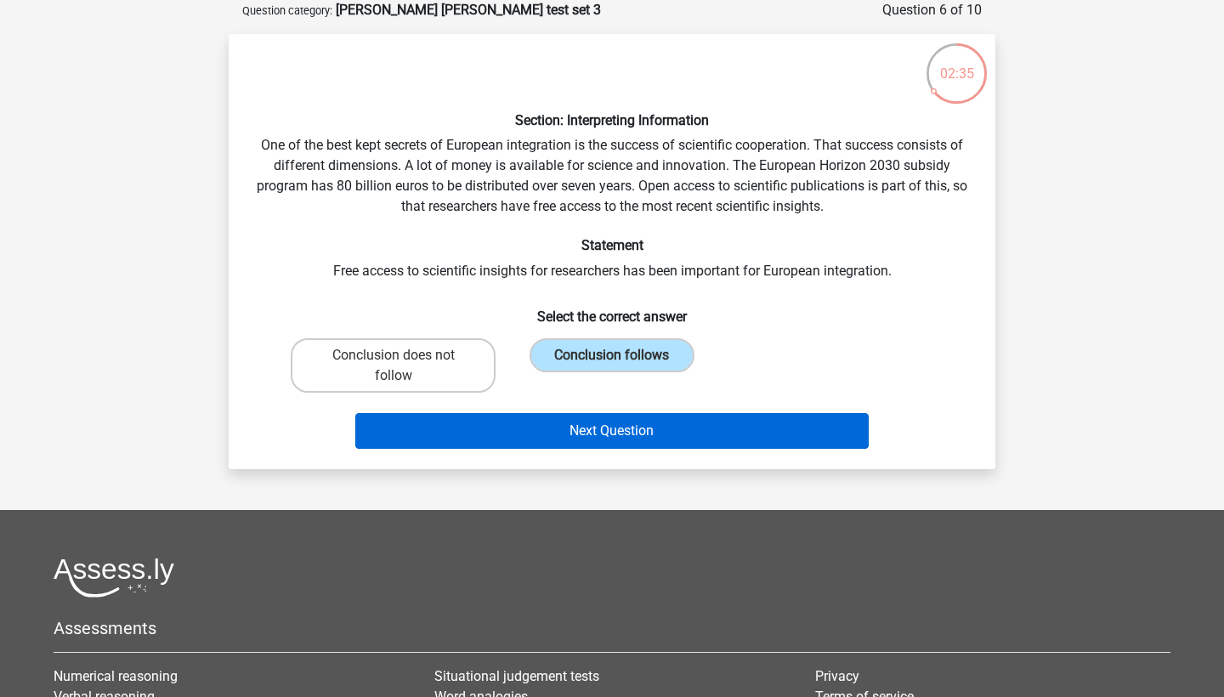
click at [659, 443] on button "Next Question" at bounding box center [612, 431] width 514 height 36
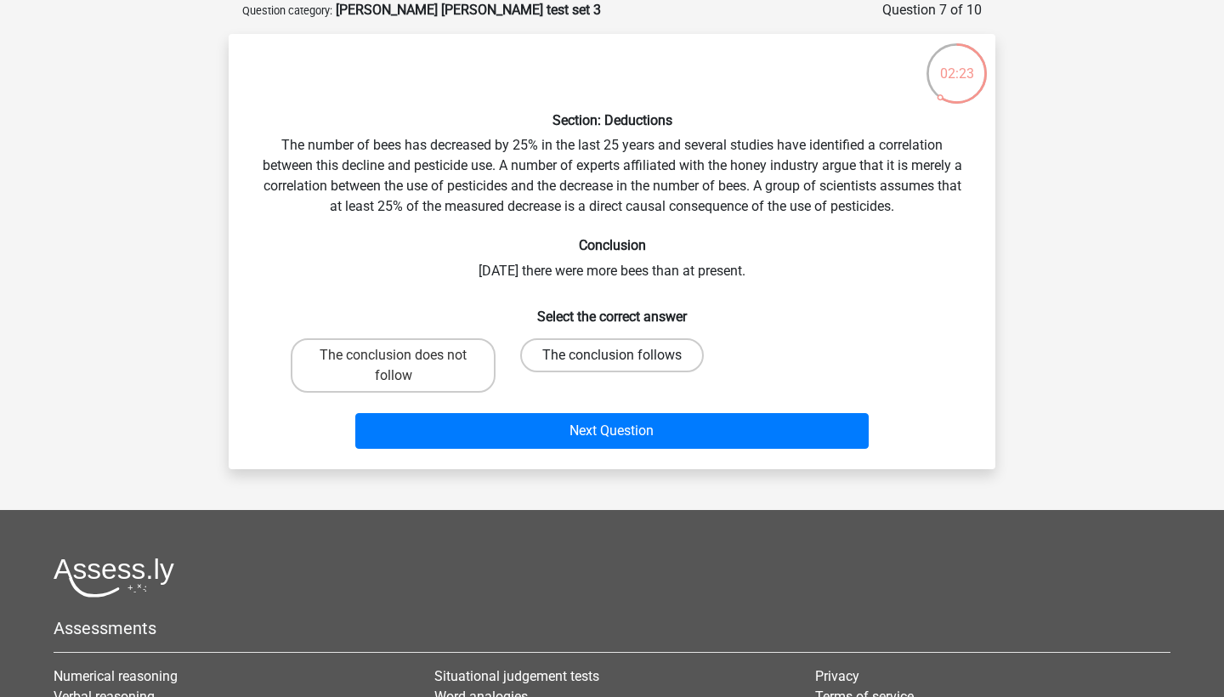
click at [650, 365] on label "The conclusion follows" at bounding box center [612, 355] width 184 height 34
click at [623, 365] on input "The conclusion follows" at bounding box center [617, 360] width 11 height 11
radio input "true"
click at [612, 469] on div "Section: Deductions The number of bees has decreased by 25% in the last 25 year…" at bounding box center [612, 251] width 767 height 435
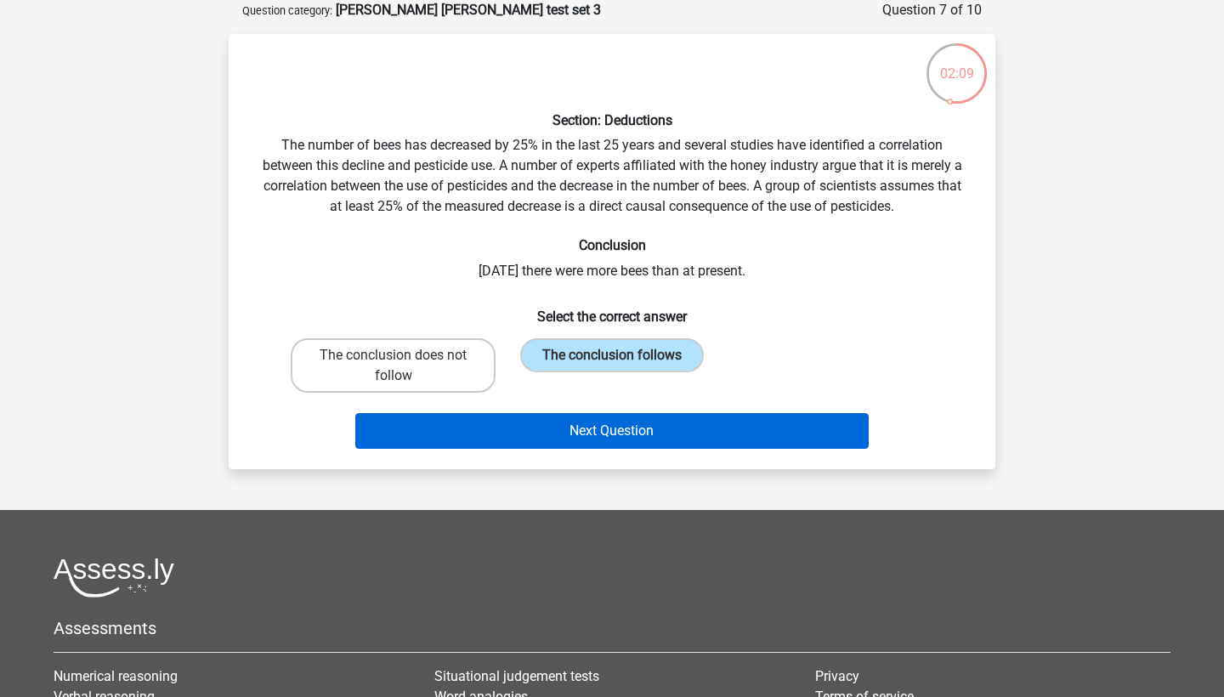
click at [587, 434] on button "Next Question" at bounding box center [612, 431] width 514 height 36
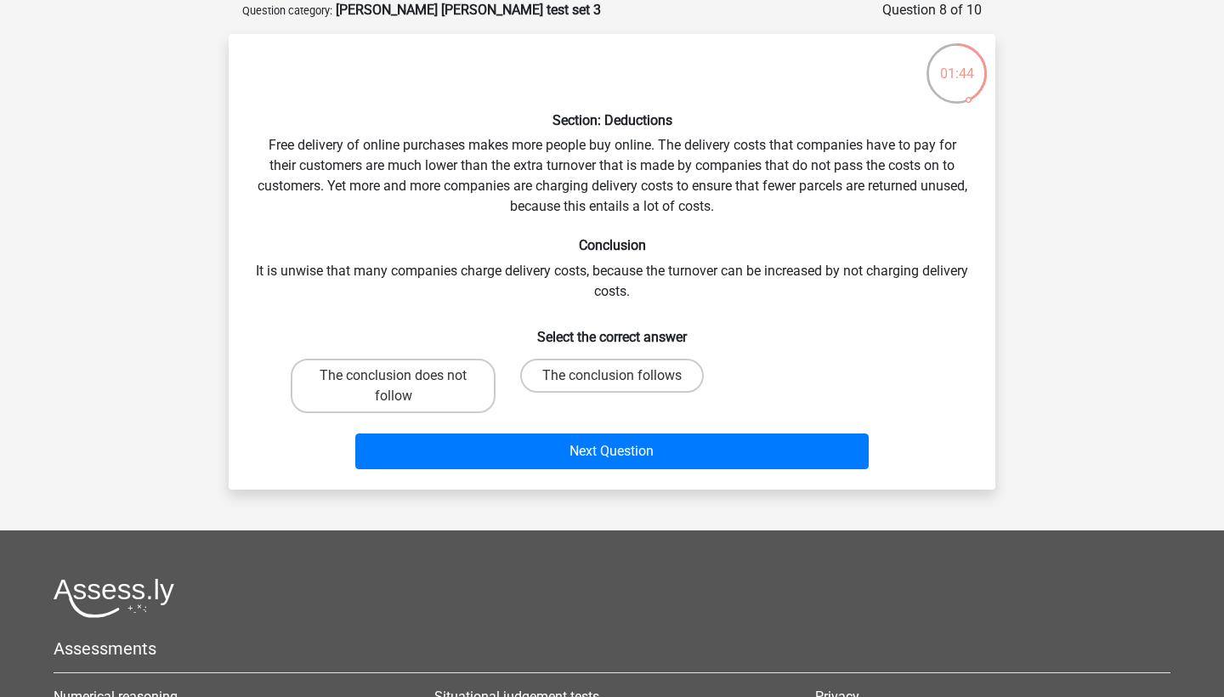
click at [619, 382] on input "The conclusion follows" at bounding box center [617, 381] width 11 height 11
radio input "true"
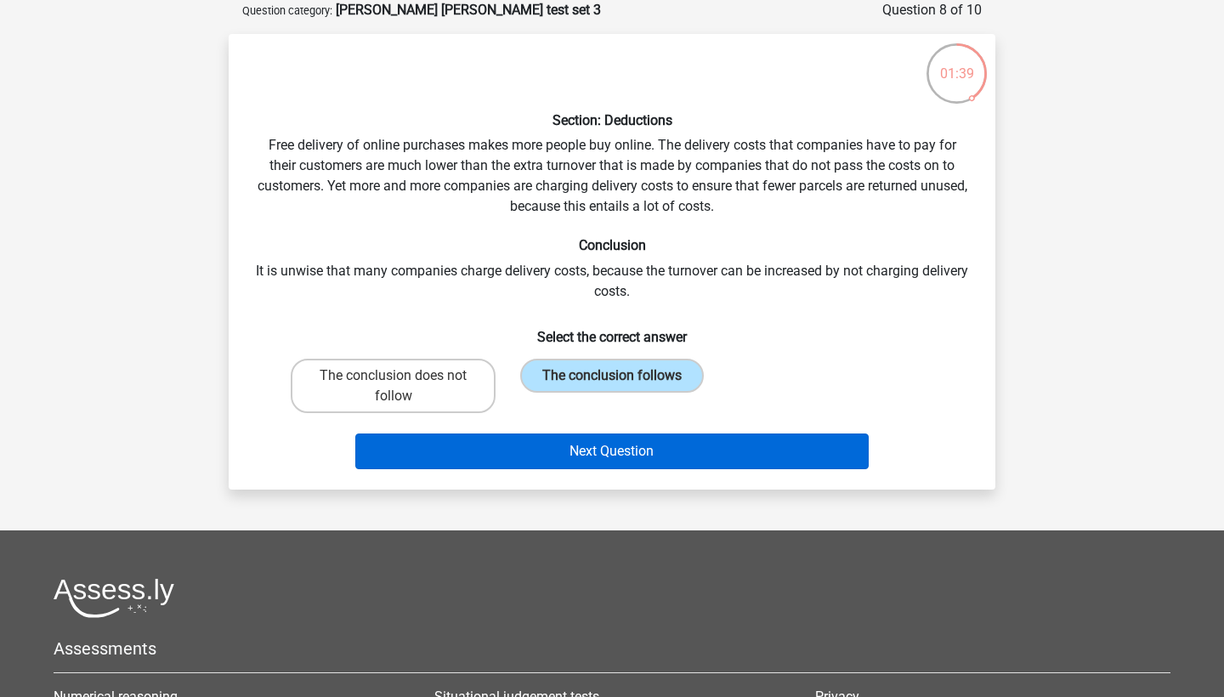
click at [474, 456] on button "Next Question" at bounding box center [612, 452] width 514 height 36
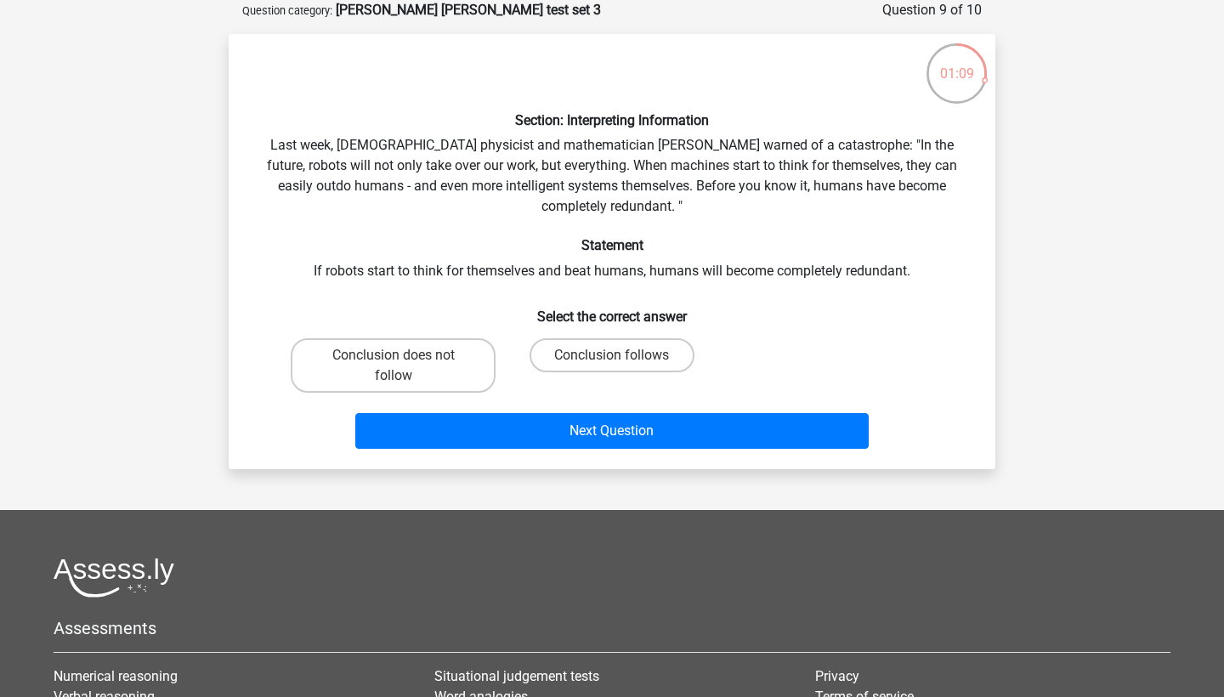
click at [645, 332] on div "Conclusion follows" at bounding box center [612, 366] width 219 height 68
click at [646, 349] on label "Conclusion follows" at bounding box center [612, 355] width 164 height 34
click at [623, 355] on input "Conclusion follows" at bounding box center [617, 360] width 11 height 11
radio input "true"
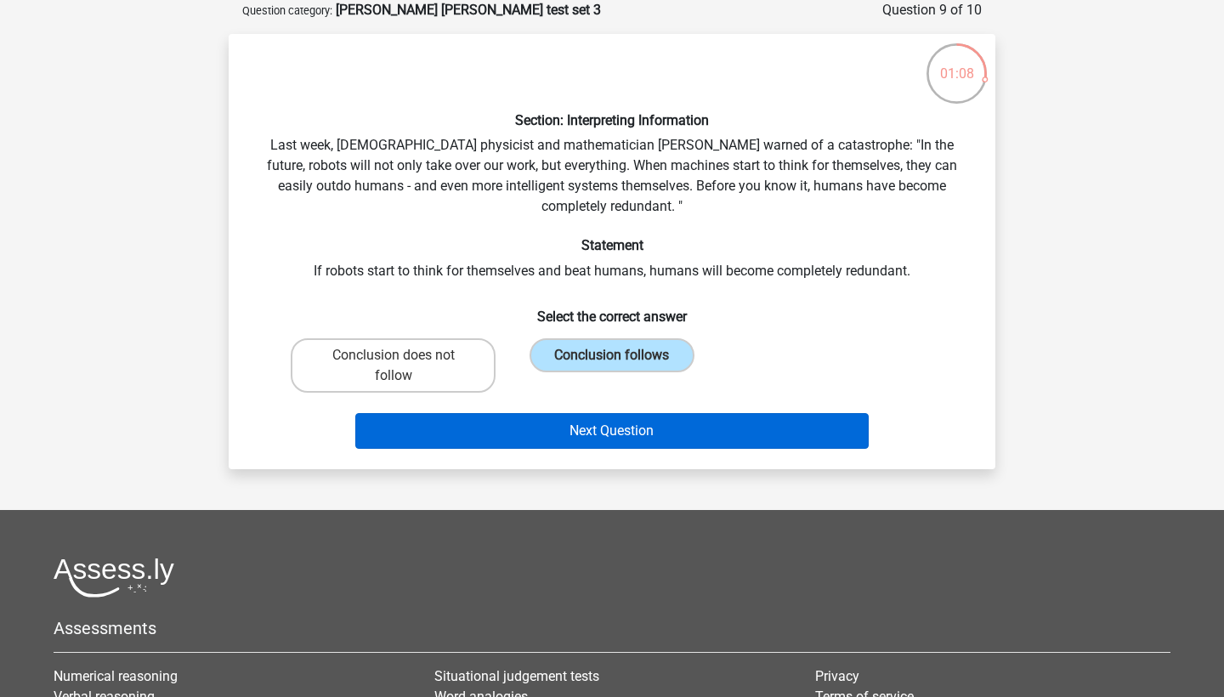
click at [640, 427] on button "Next Question" at bounding box center [612, 431] width 514 height 36
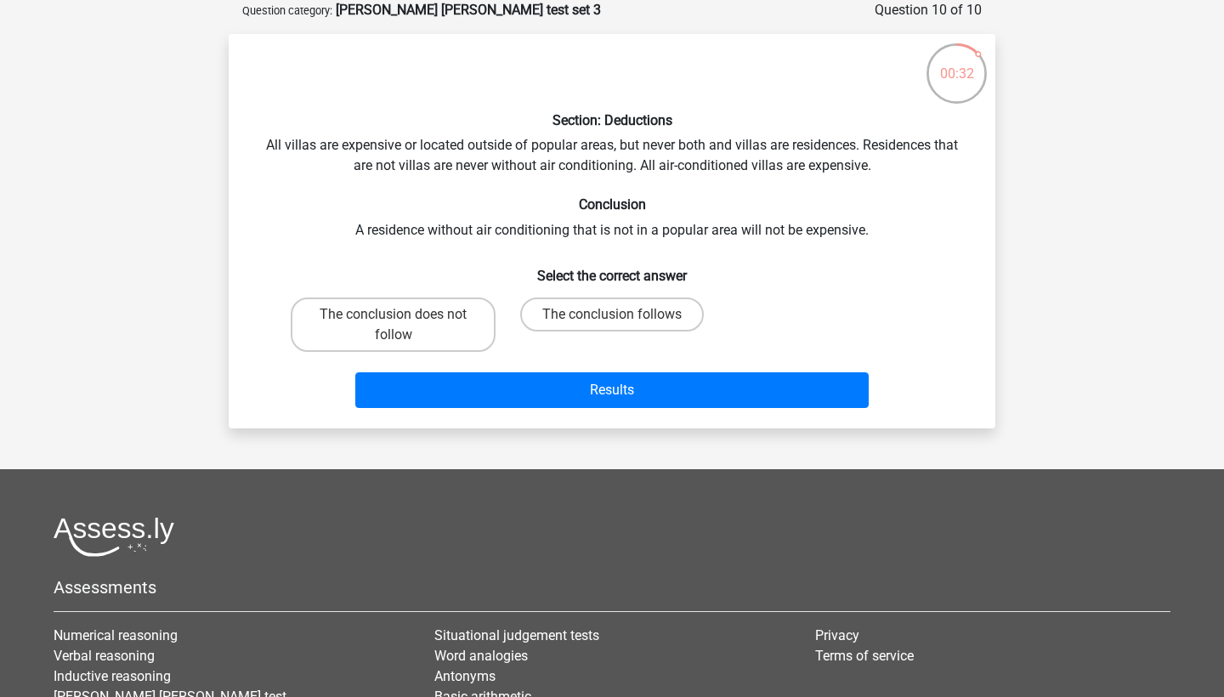
click at [571, 345] on div "The conclusion follows" at bounding box center [611, 325] width 205 height 54
click at [594, 292] on div "The conclusion follows" at bounding box center [612, 325] width 219 height 68
click at [601, 313] on label "The conclusion follows" at bounding box center [612, 315] width 184 height 34
click at [612, 315] on input "The conclusion follows" at bounding box center [617, 320] width 11 height 11
radio input "true"
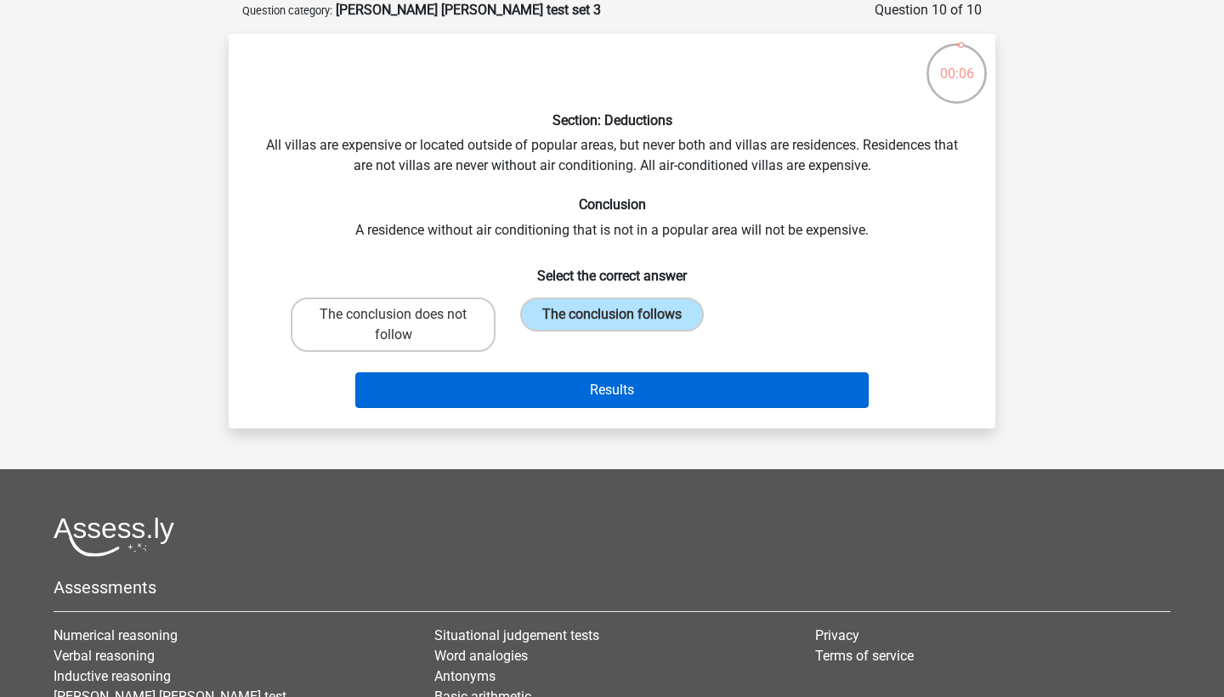
click at [612, 373] on button "Results" at bounding box center [612, 390] width 514 height 36
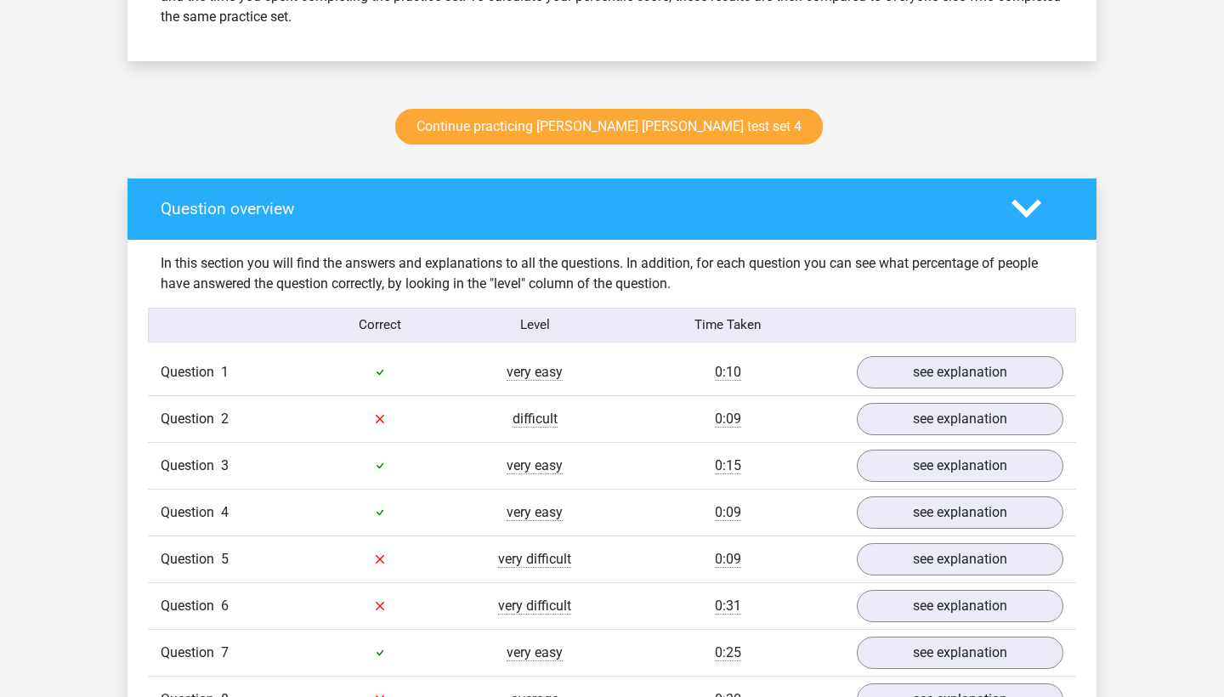
scroll to position [1059, 0]
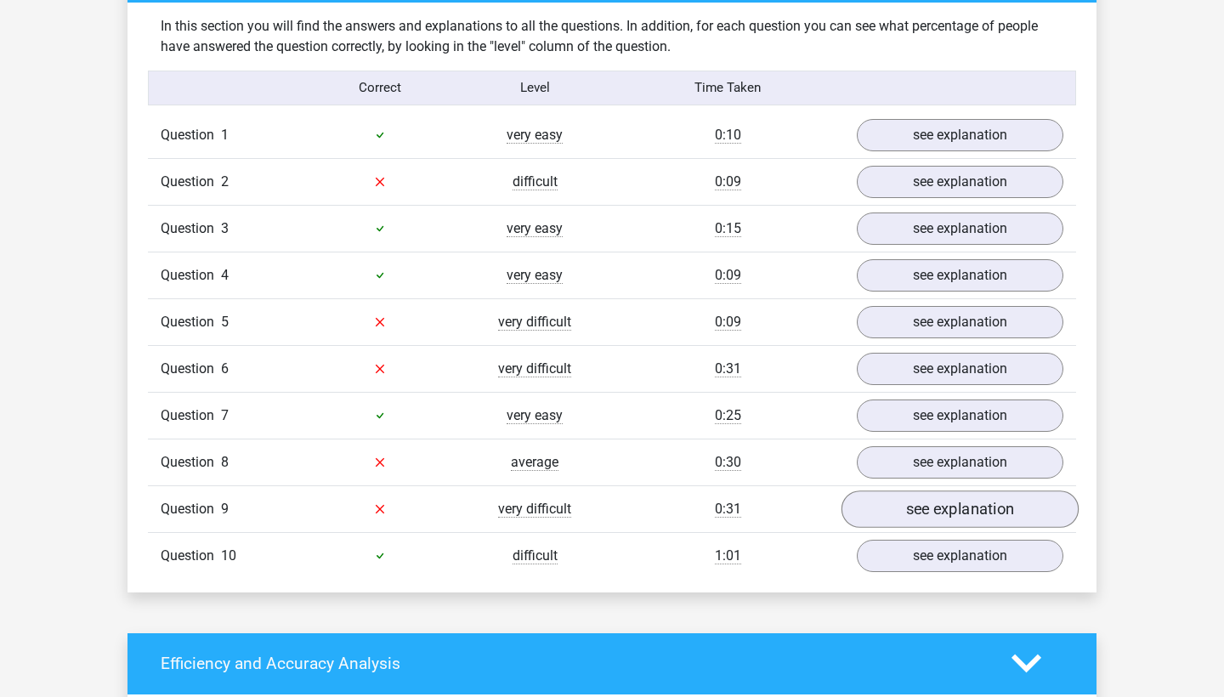
click at [912, 506] on link "see explanation" at bounding box center [960, 509] width 237 height 37
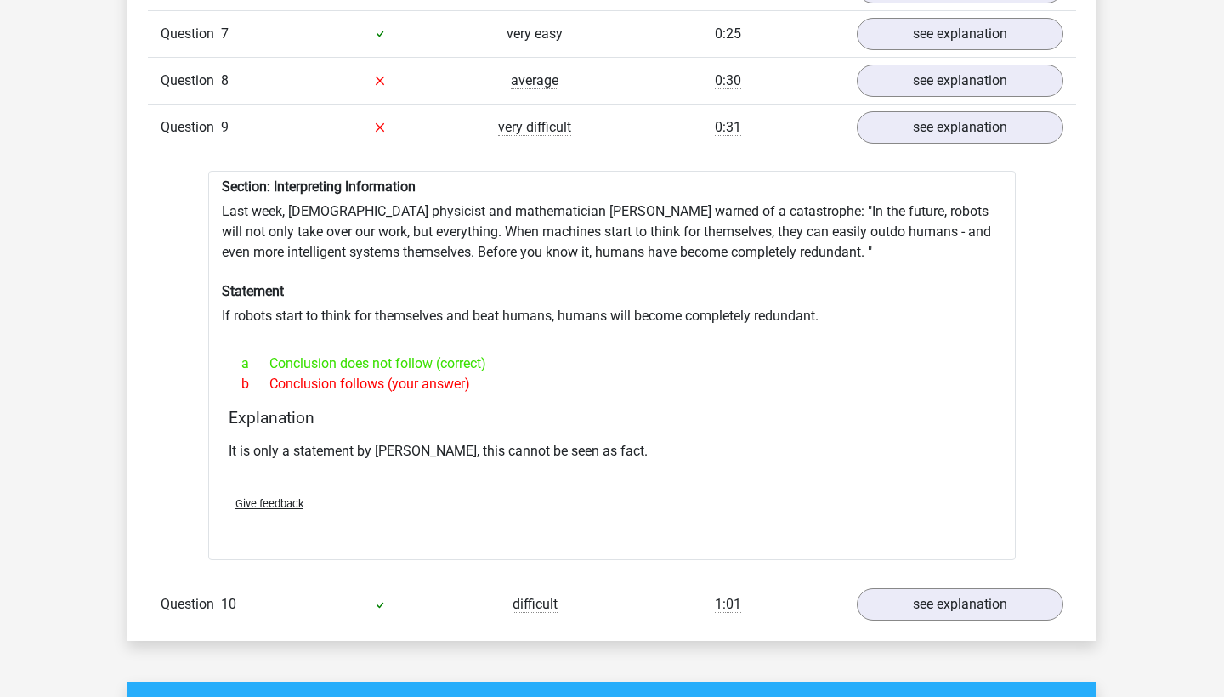
scroll to position [1469, 0]
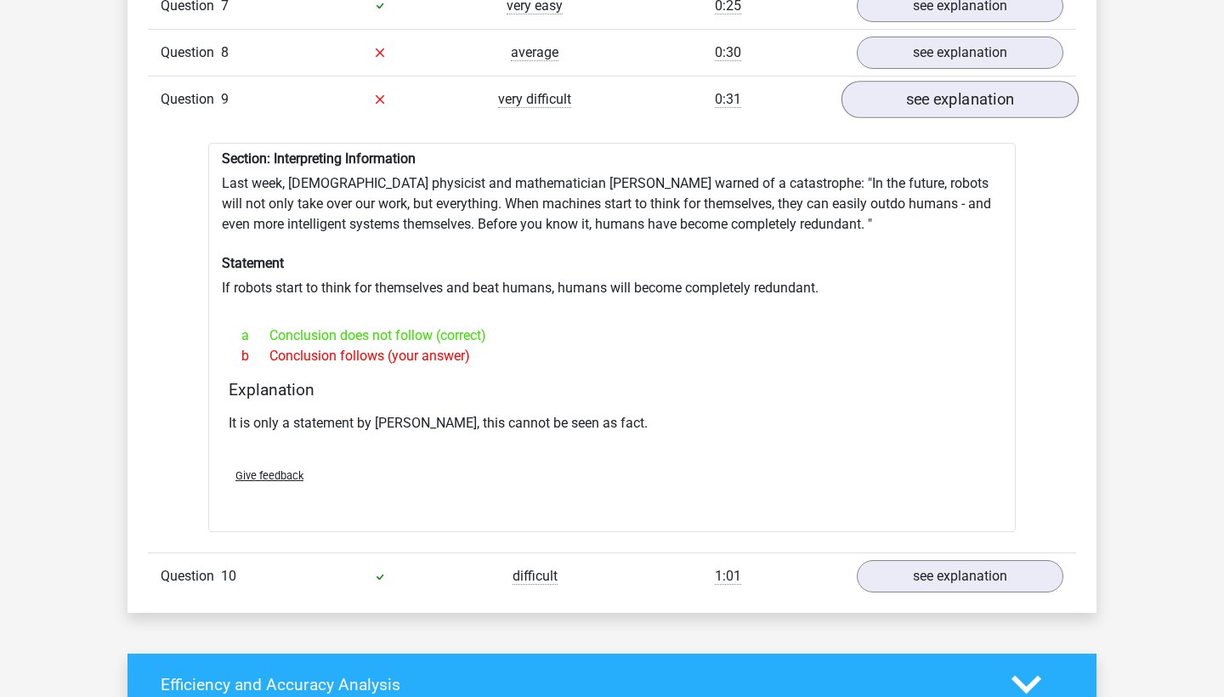
click at [942, 91] on link "see explanation" at bounding box center [960, 99] width 237 height 37
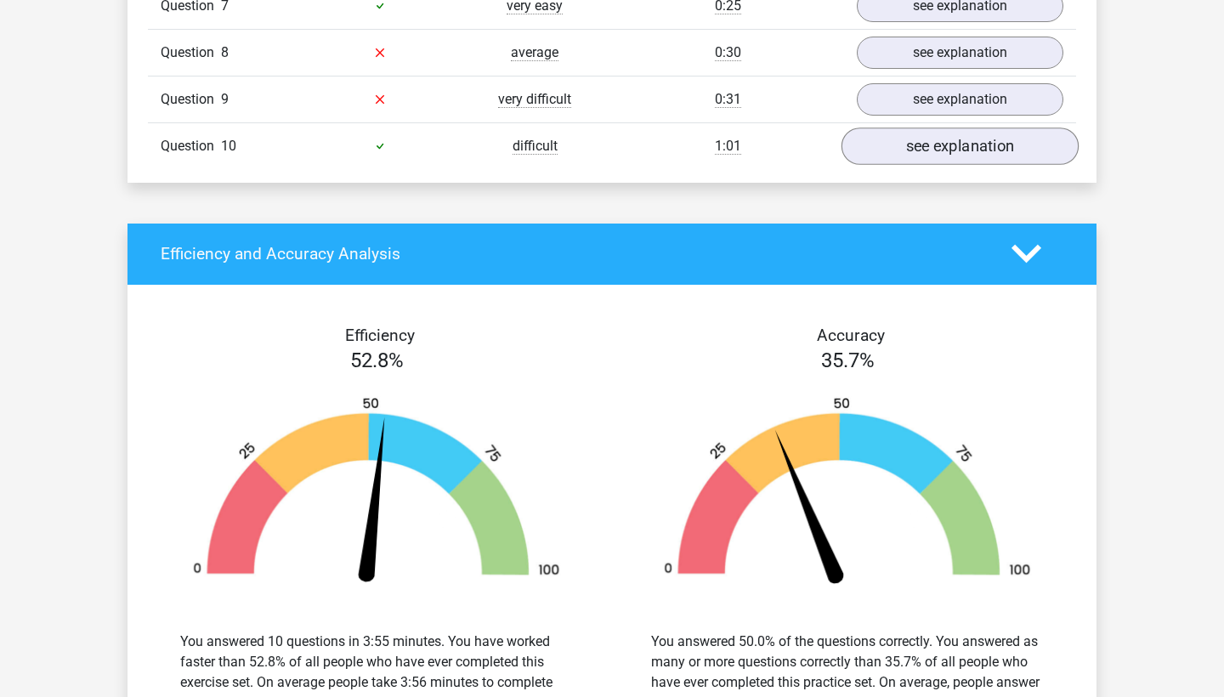
click at [915, 137] on link "see explanation" at bounding box center [960, 146] width 237 height 37
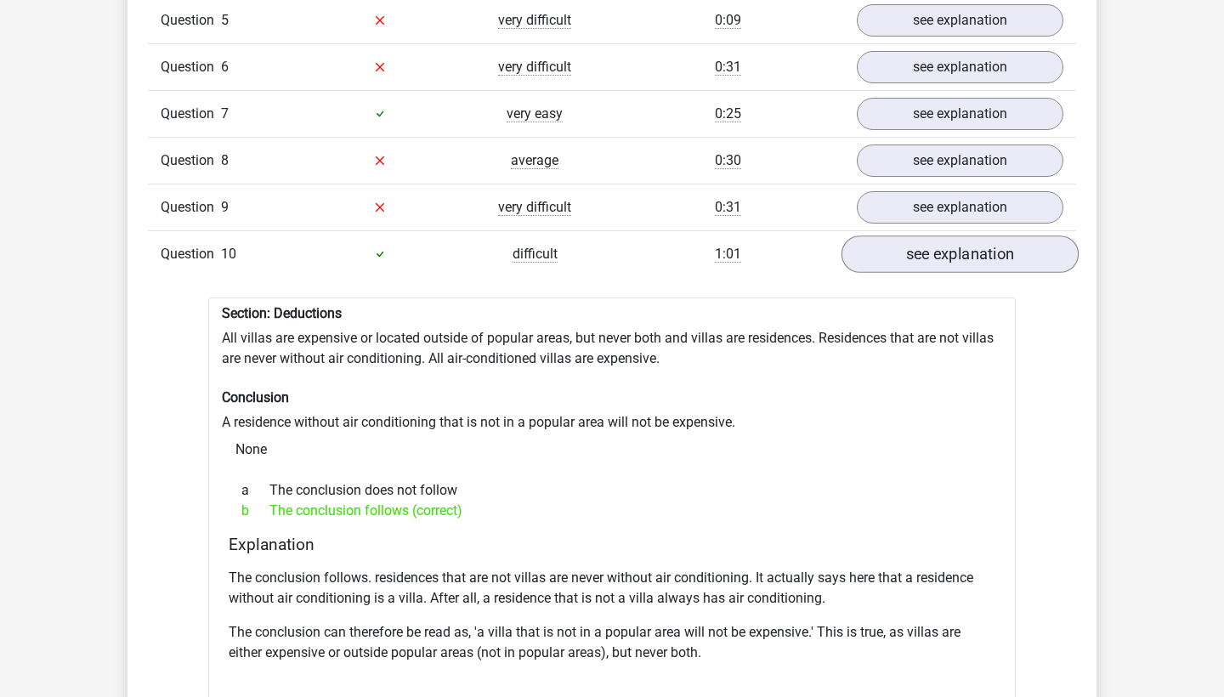
scroll to position [1352, 0]
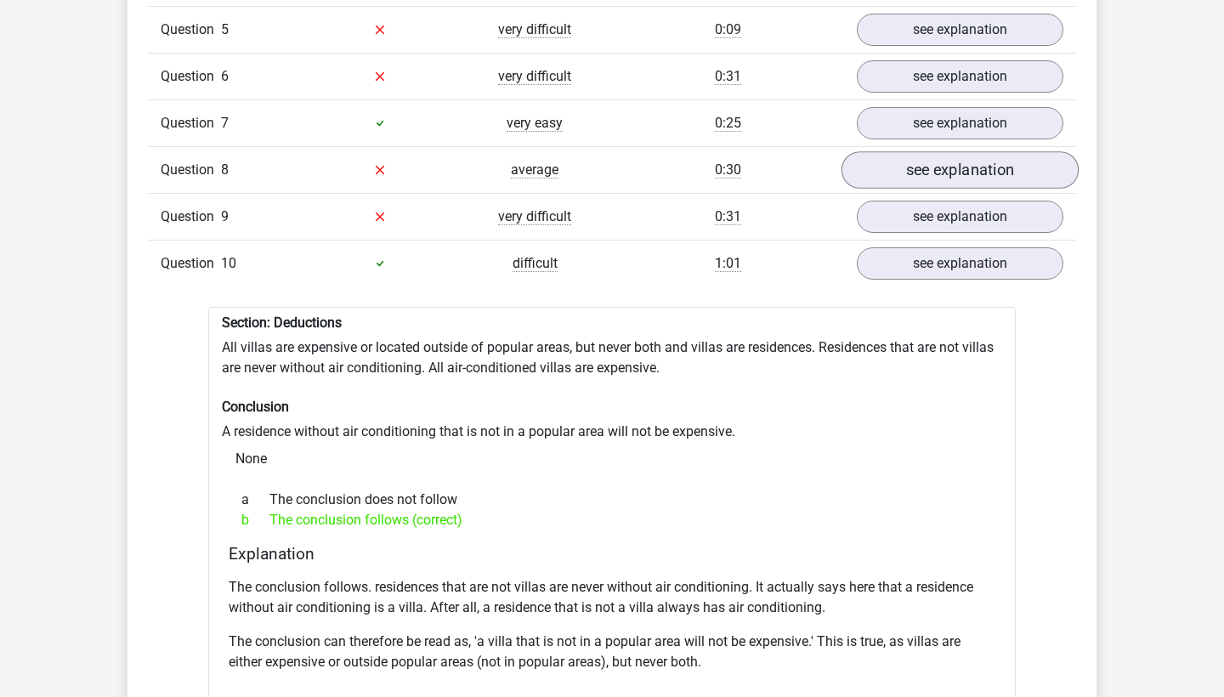
click at [919, 162] on link "see explanation" at bounding box center [960, 169] width 237 height 37
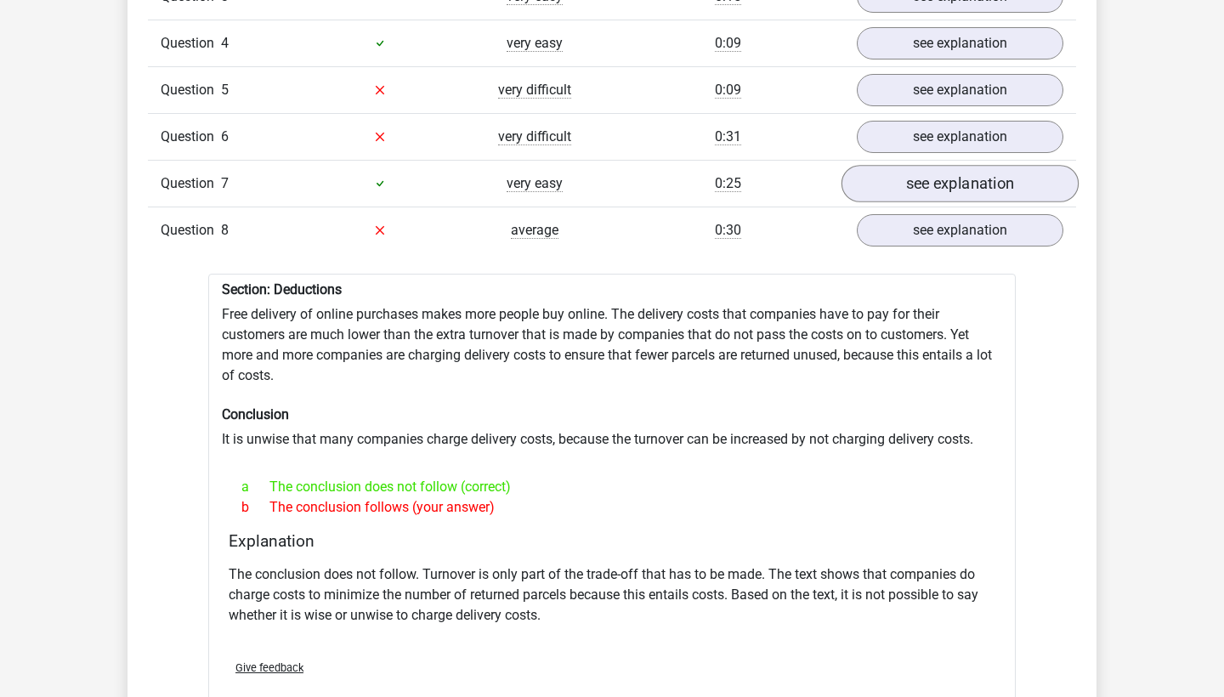
scroll to position [1289, 0]
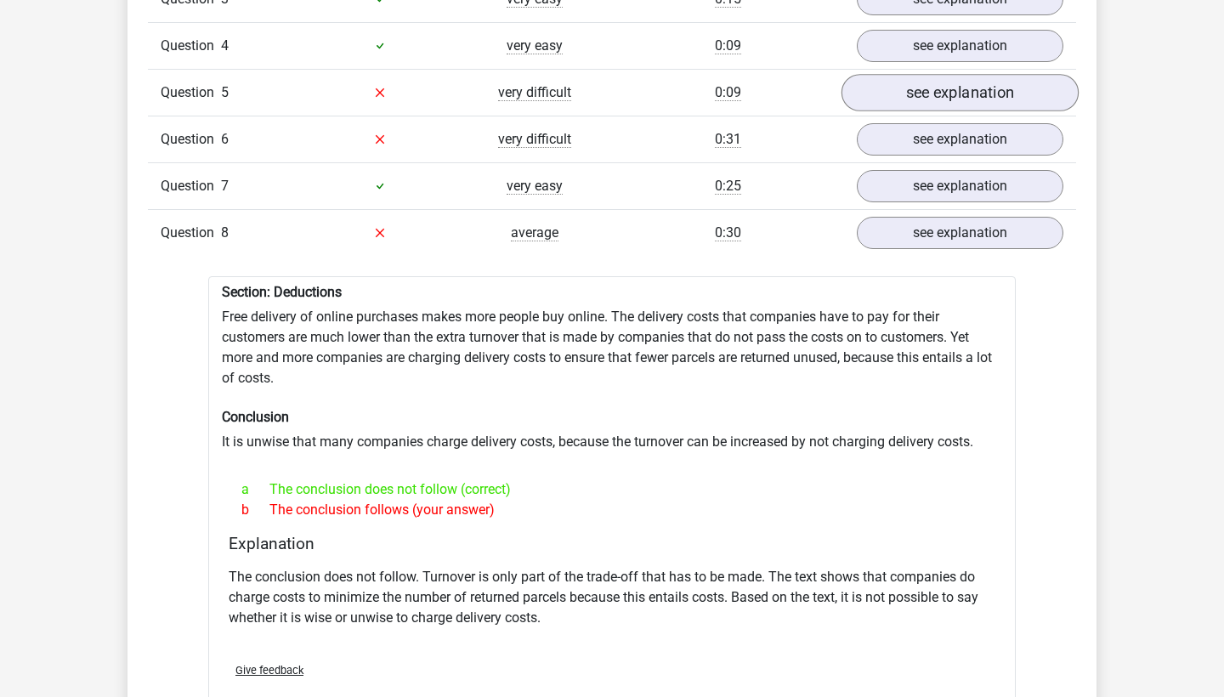
click at [973, 105] on link "see explanation" at bounding box center [960, 92] width 237 height 37
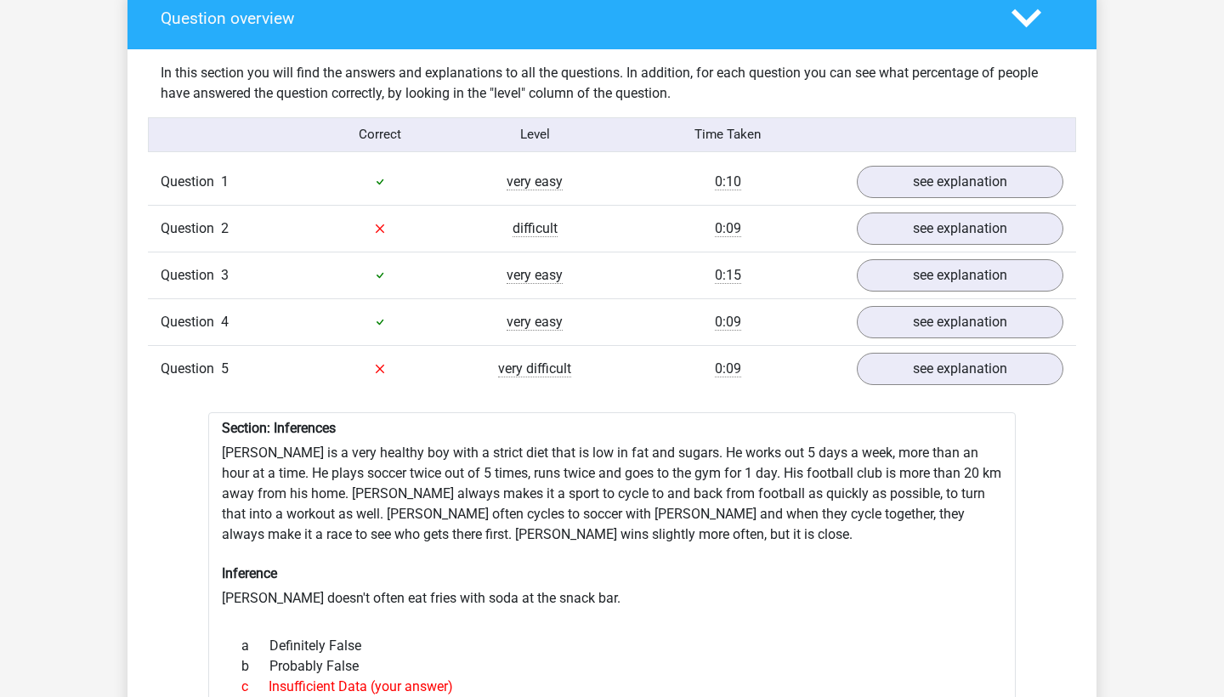
scroll to position [950, 0]
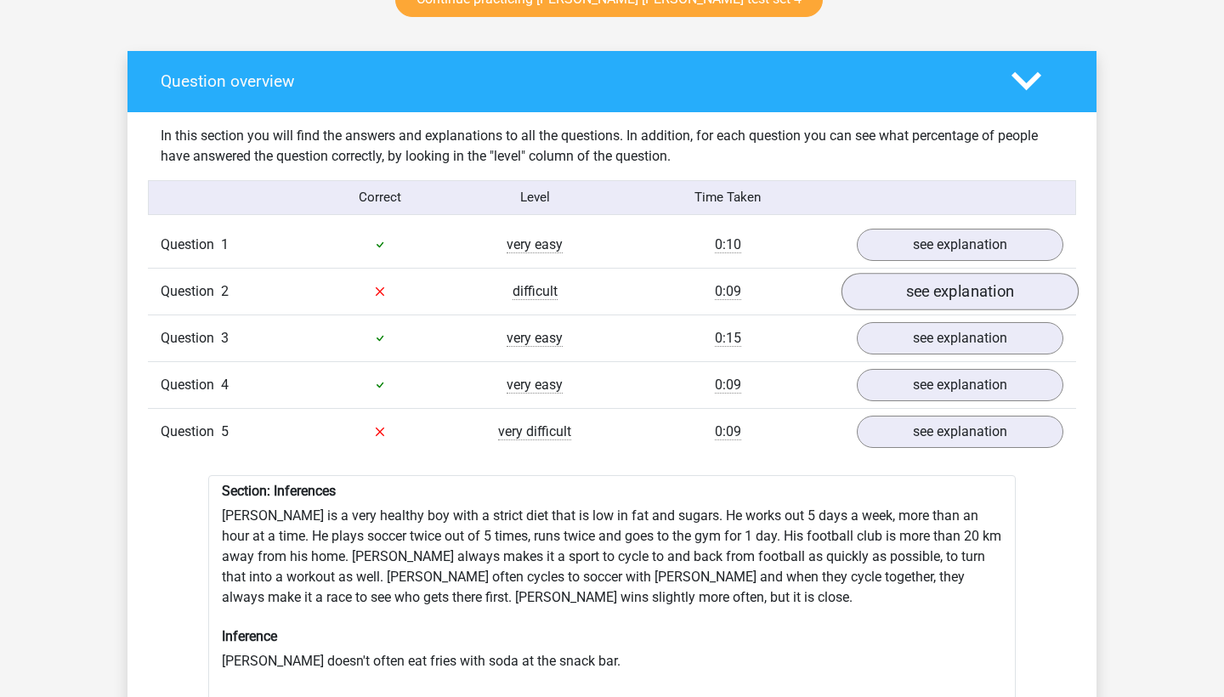
click at [901, 284] on link "see explanation" at bounding box center [960, 291] width 237 height 37
